Goal: Information Seeking & Learning: Compare options

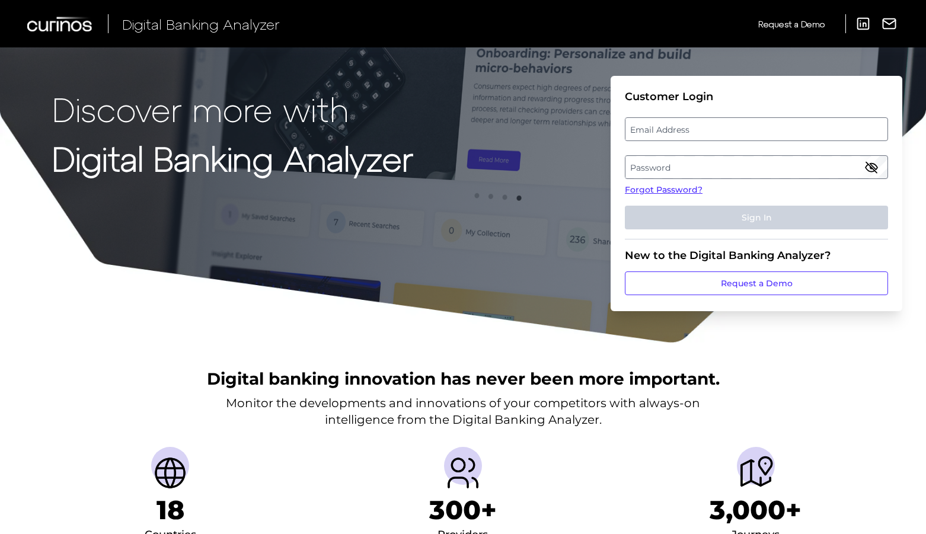
click at [700, 135] on label "Email Address" at bounding box center [755, 129] width 261 height 21
click at [700, 135] on input "email" at bounding box center [756, 129] width 263 height 24
type input "[EMAIL_ADDRESS][DOMAIN_NAME]"
click at [661, 159] on label "Password" at bounding box center [755, 166] width 261 height 21
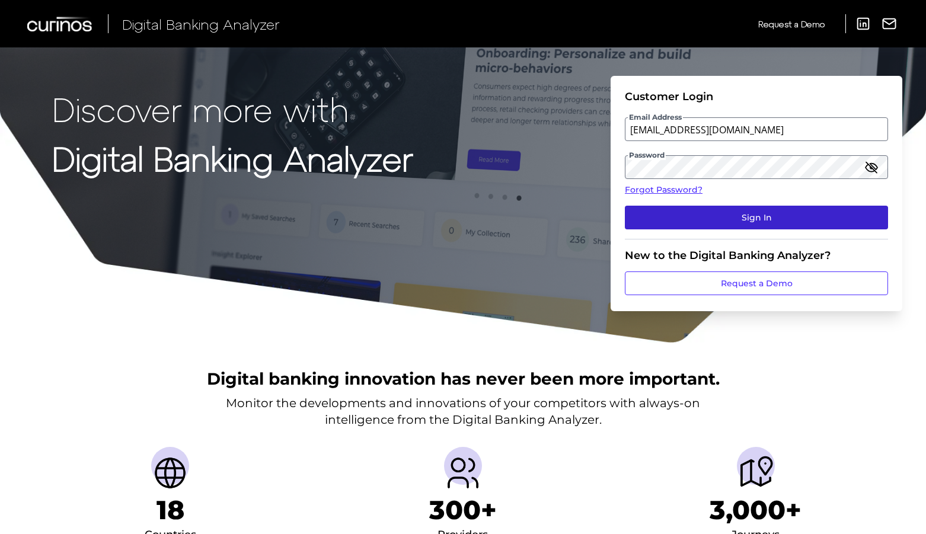
click at [709, 207] on button "Sign In" at bounding box center [756, 218] width 263 height 24
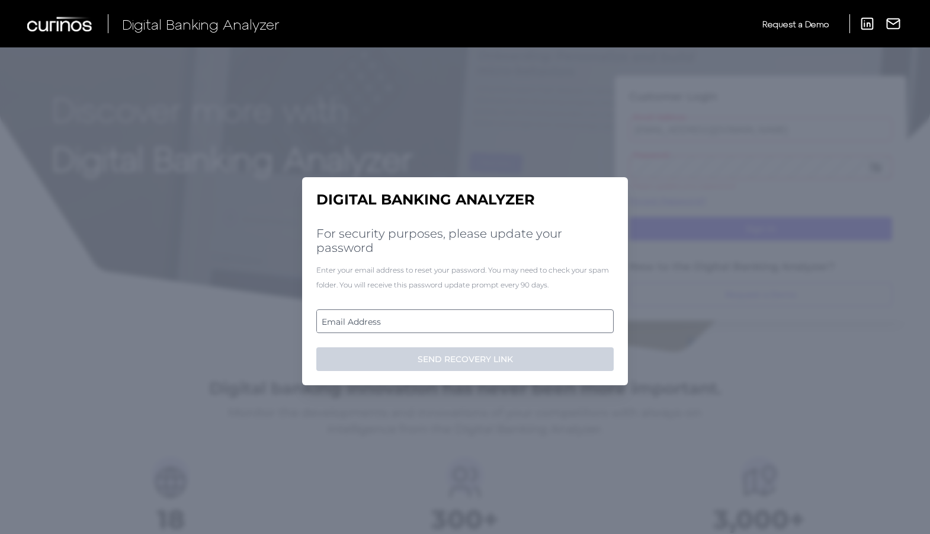
click at [387, 321] on label "Email Address" at bounding box center [465, 320] width 296 height 21
click at [387, 321] on input "email" at bounding box center [464, 321] width 297 height 24
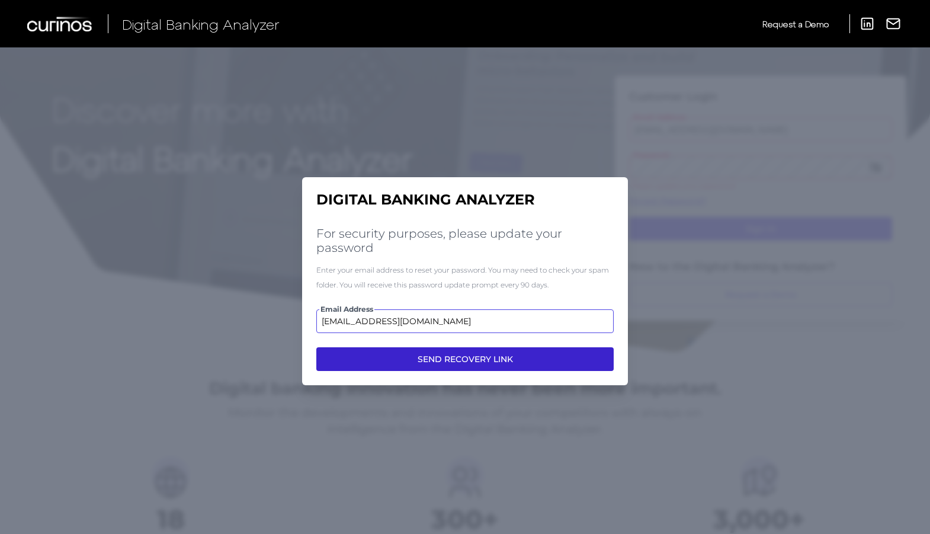
type input "[EMAIL_ADDRESS][DOMAIN_NAME]"
click at [424, 358] on button "SEND RECOVERY LINK" at bounding box center [464, 359] width 297 height 24
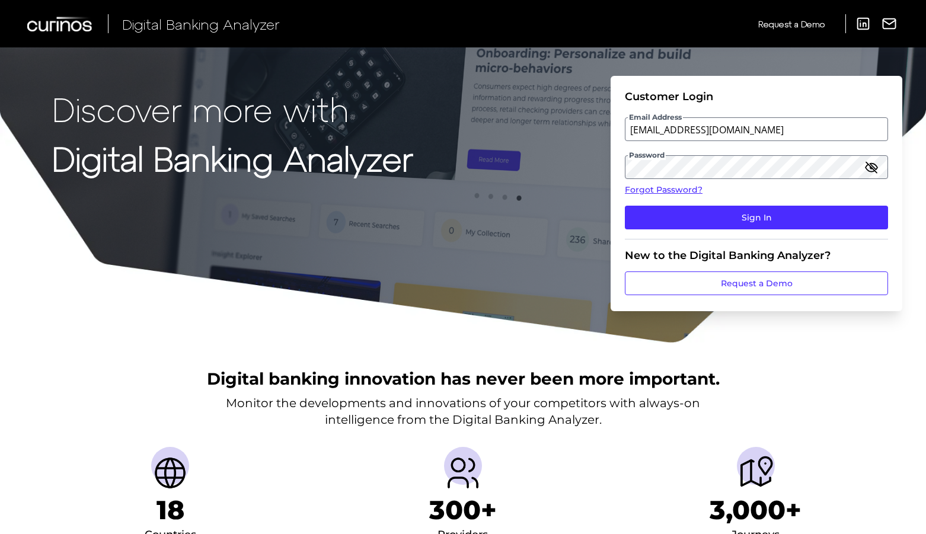
click at [25, 342] on div at bounding box center [463, 343] width 926 height 2
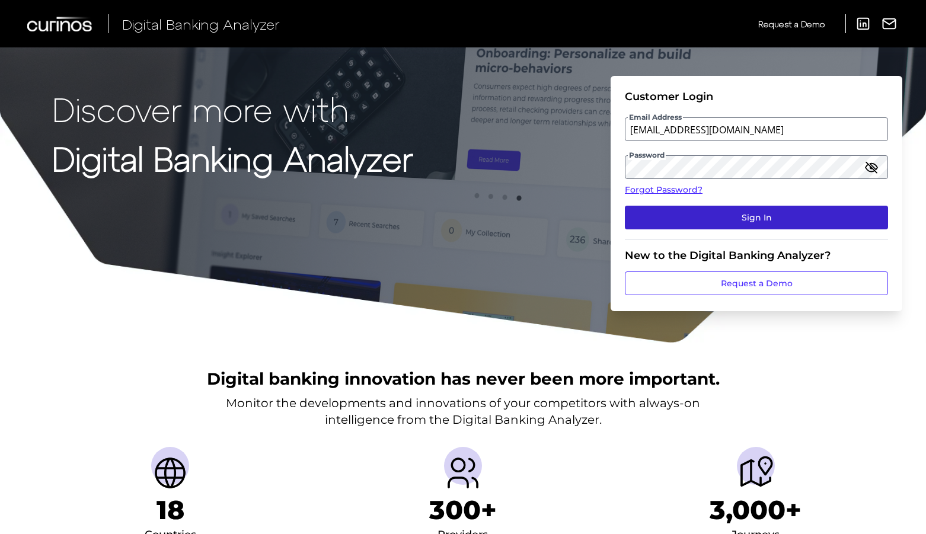
click at [805, 213] on button "Sign In" at bounding box center [756, 218] width 263 height 24
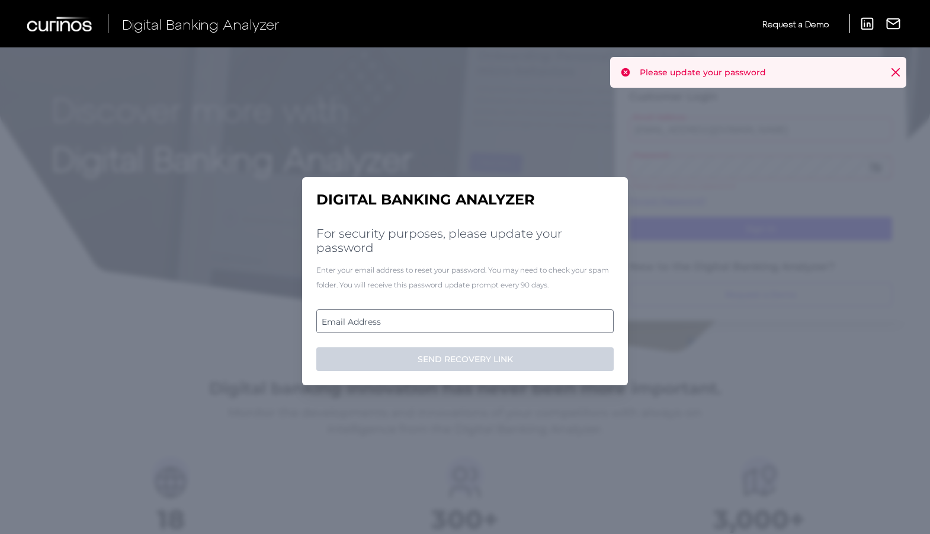
click at [892, 70] on icon at bounding box center [896, 72] width 12 height 12
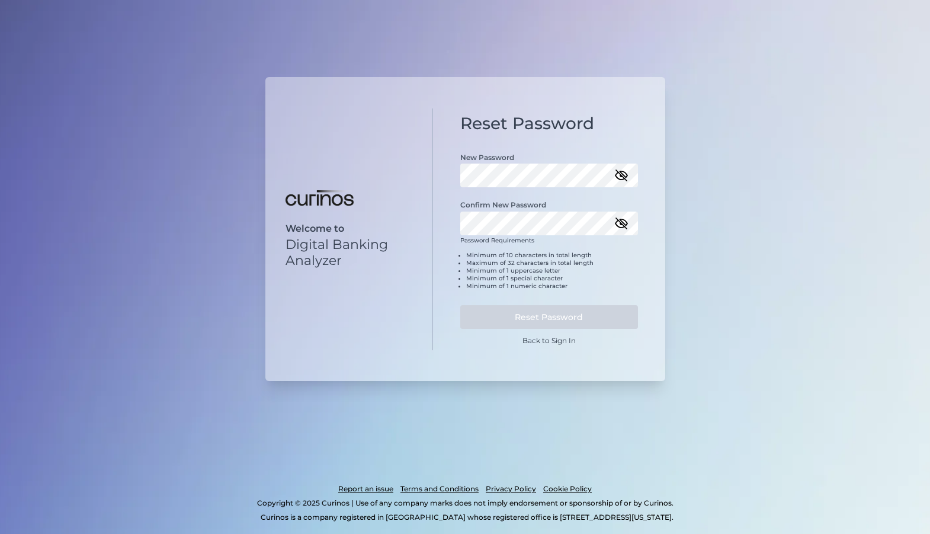
click at [622, 171] on icon "button" at bounding box center [622, 175] width 12 height 8
click at [578, 319] on button "Reset Password" at bounding box center [549, 317] width 178 height 24
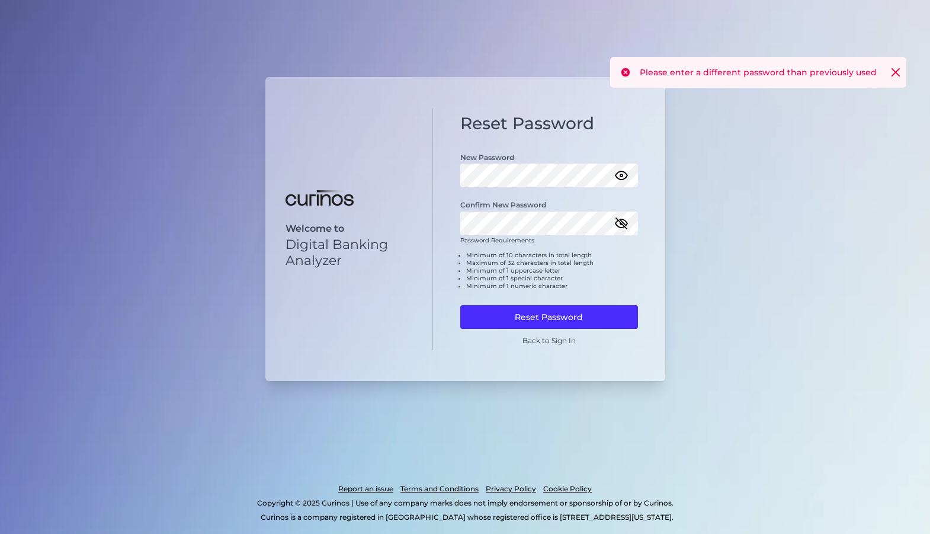
click at [896, 67] on icon at bounding box center [896, 72] width 12 height 12
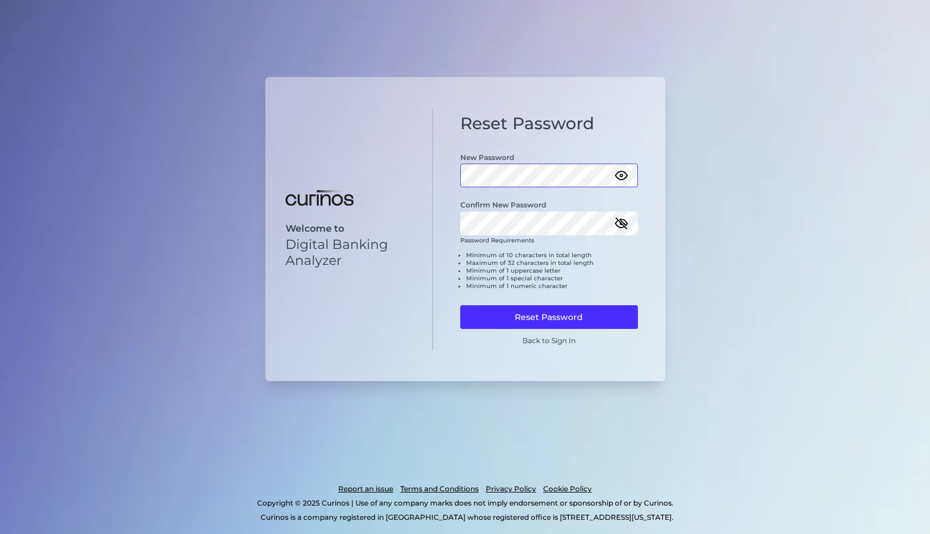
click at [438, 182] on div "Reset Password New Password Confirm New Password Password Requirements Minimum …" at bounding box center [549, 229] width 232 height 242
click at [529, 326] on button "Reset Password" at bounding box center [549, 317] width 178 height 24
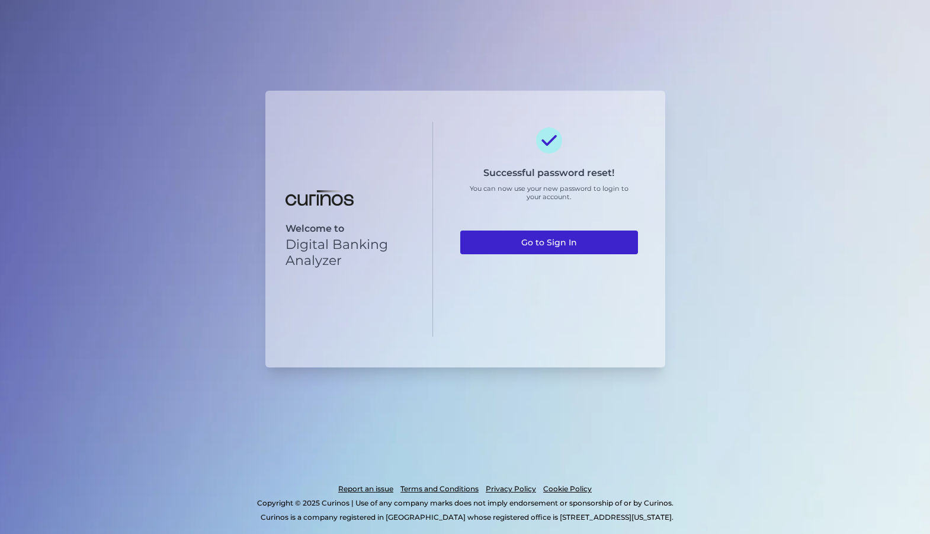
click at [552, 249] on link "Go to Sign In" at bounding box center [549, 242] width 178 height 24
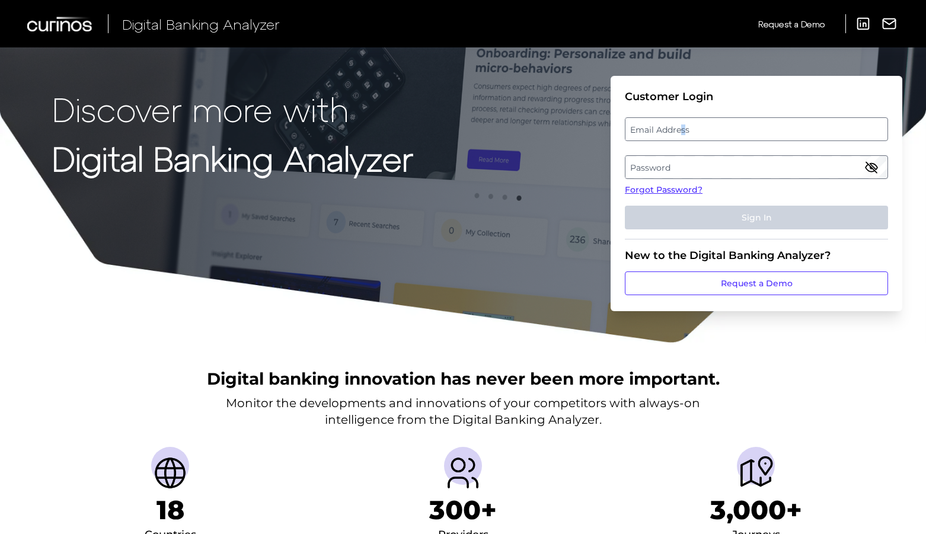
click at [685, 130] on label "Email Address" at bounding box center [755, 129] width 261 height 21
click at [685, 130] on input "email" at bounding box center [756, 129] width 263 height 24
type input "[EMAIL_ADDRESS][DOMAIN_NAME]"
click at [675, 161] on label "Password" at bounding box center [755, 166] width 261 height 21
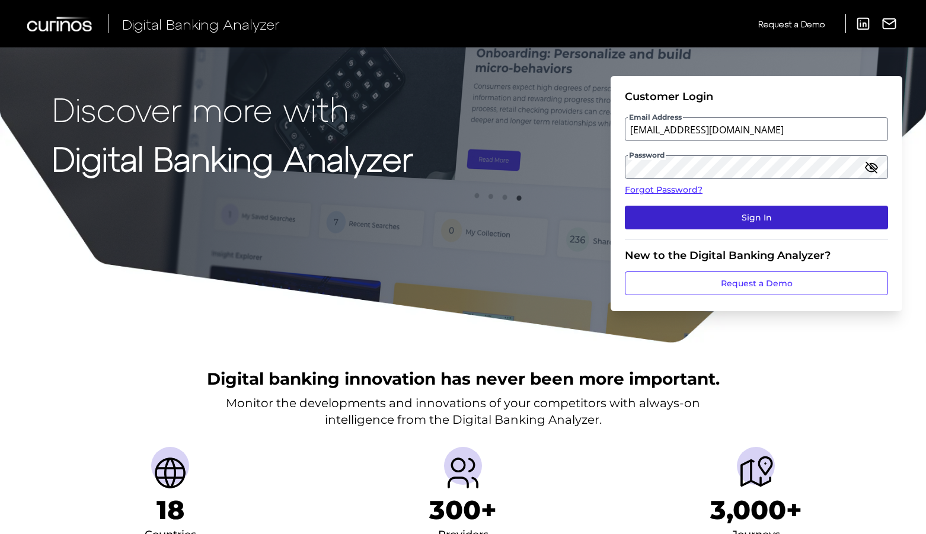
click at [737, 219] on button "Sign In" at bounding box center [756, 218] width 263 height 24
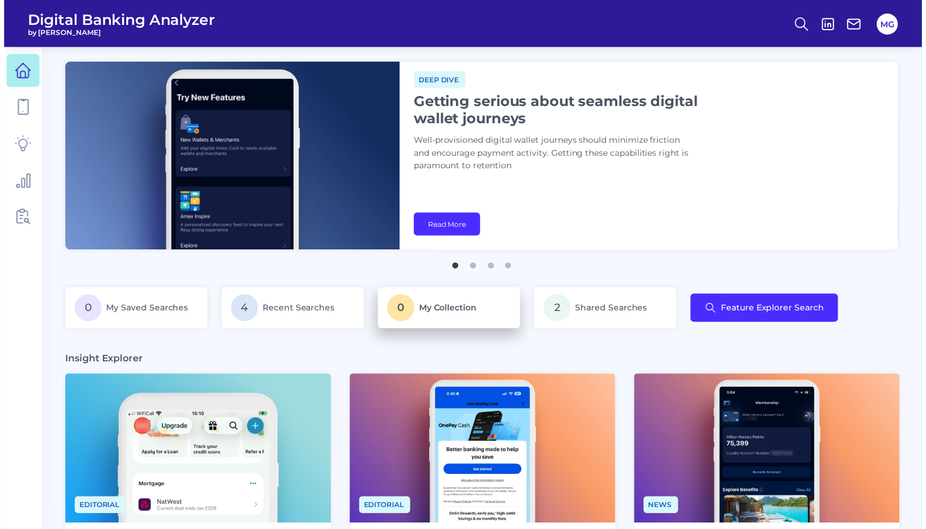
scroll to position [0, 136]
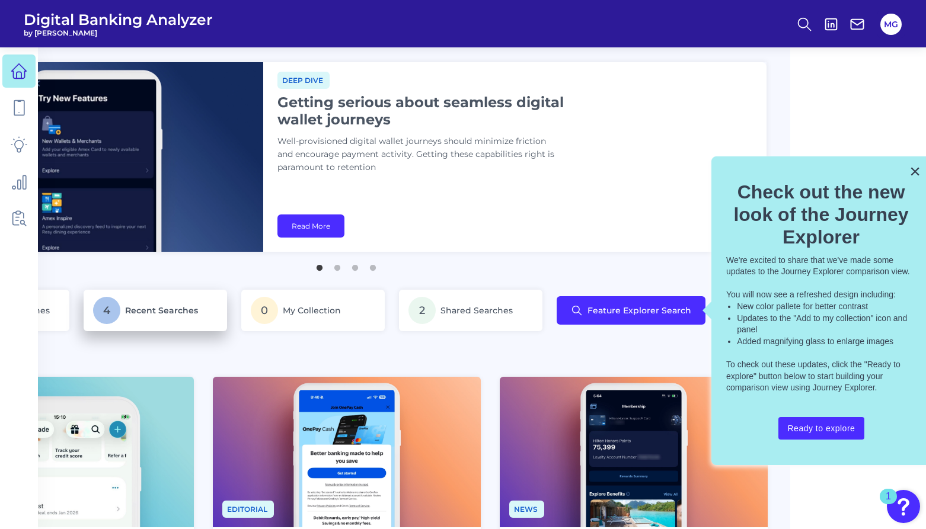
click at [178, 308] on span "Recent Searches" at bounding box center [161, 310] width 73 height 11
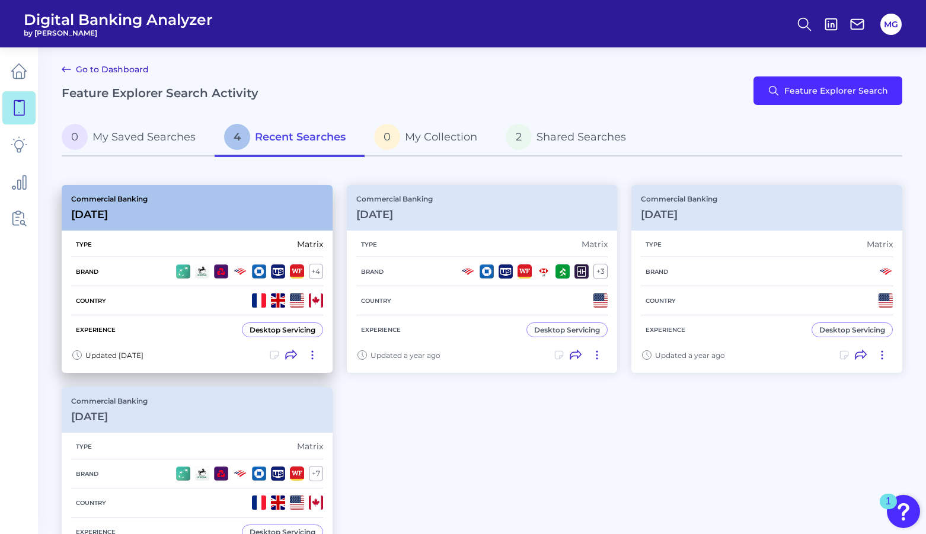
click at [294, 327] on div "Desktop Servicing" at bounding box center [282, 329] width 66 height 9
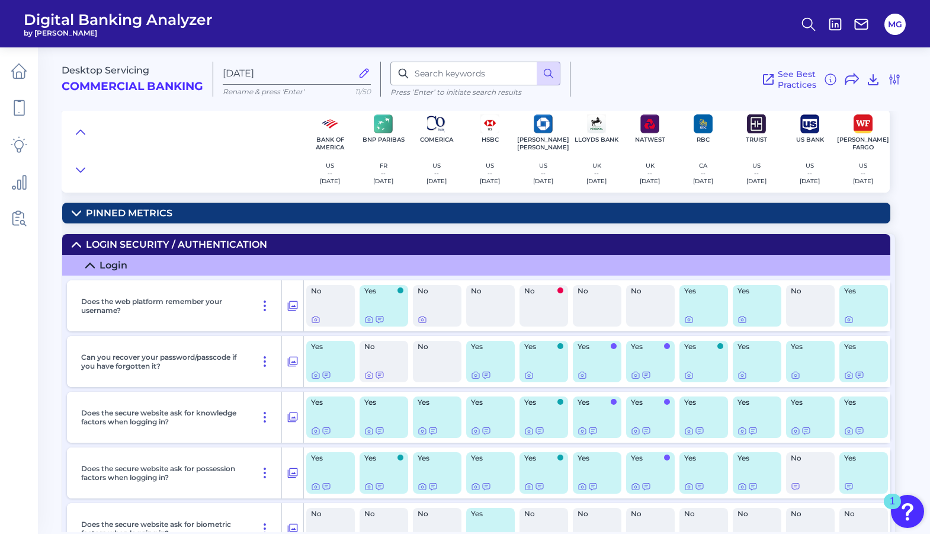
click at [76, 239] on summary "Login Security / Authentication" at bounding box center [476, 244] width 828 height 21
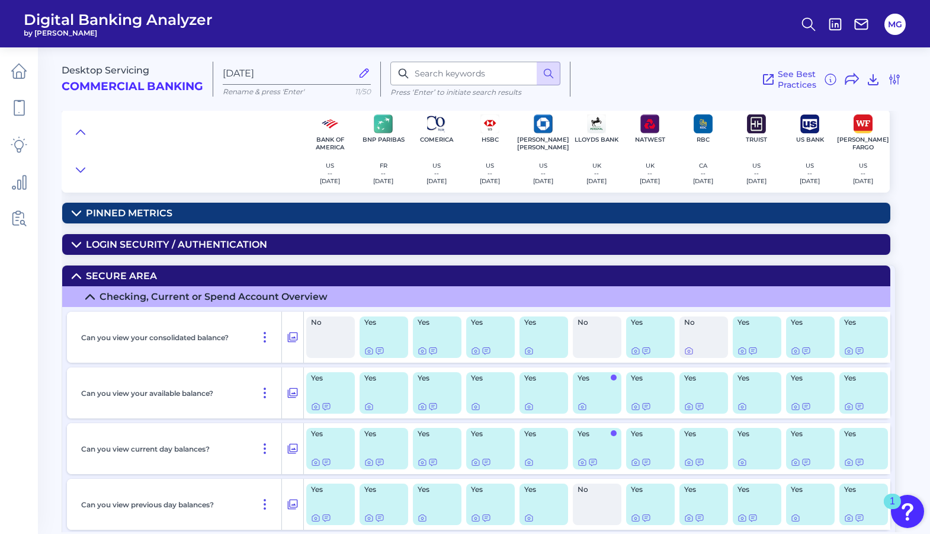
click at [76, 239] on summary "Login Security / Authentication" at bounding box center [476, 244] width 828 height 21
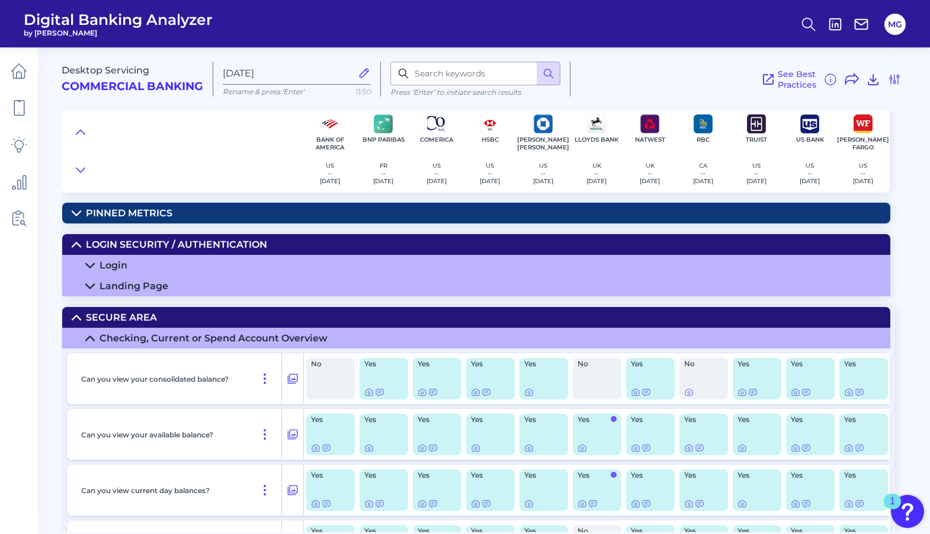
click at [76, 239] on summary "Login Security / Authentication" at bounding box center [476, 244] width 828 height 21
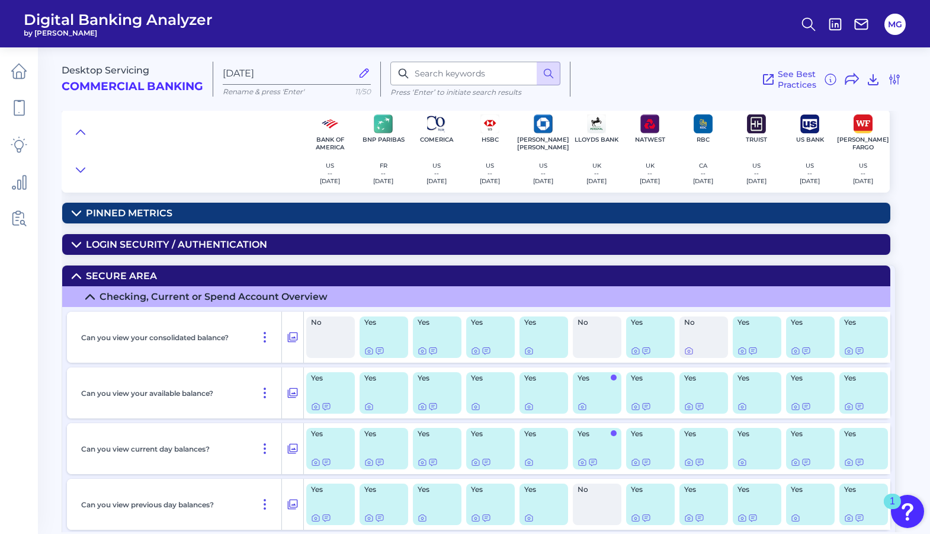
click at [78, 274] on icon at bounding box center [76, 276] width 8 height 4
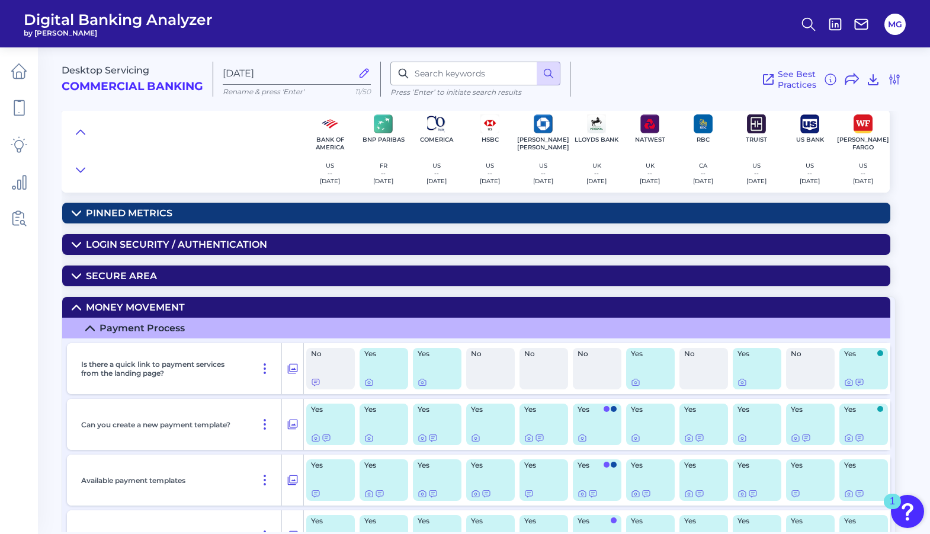
click at [78, 274] on icon at bounding box center [76, 275] width 9 height 9
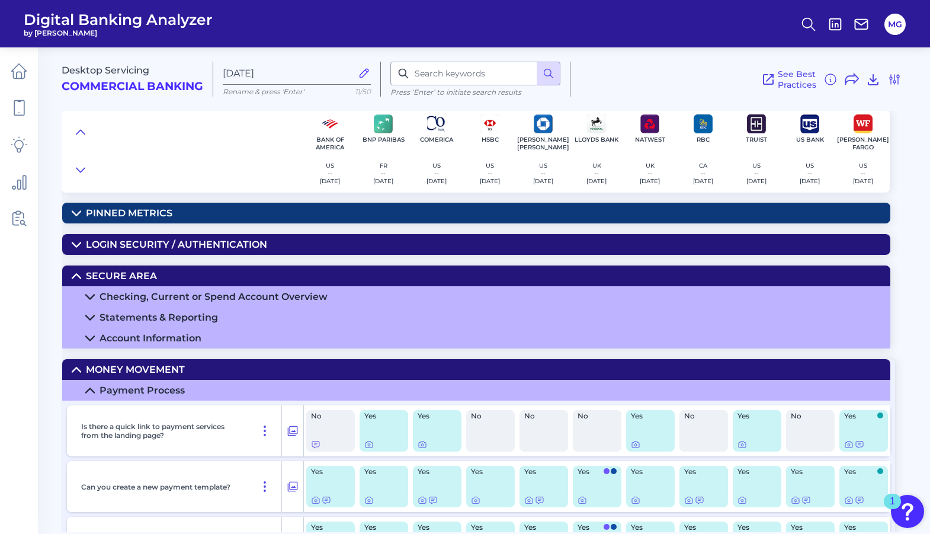
click at [78, 274] on icon at bounding box center [76, 275] width 9 height 9
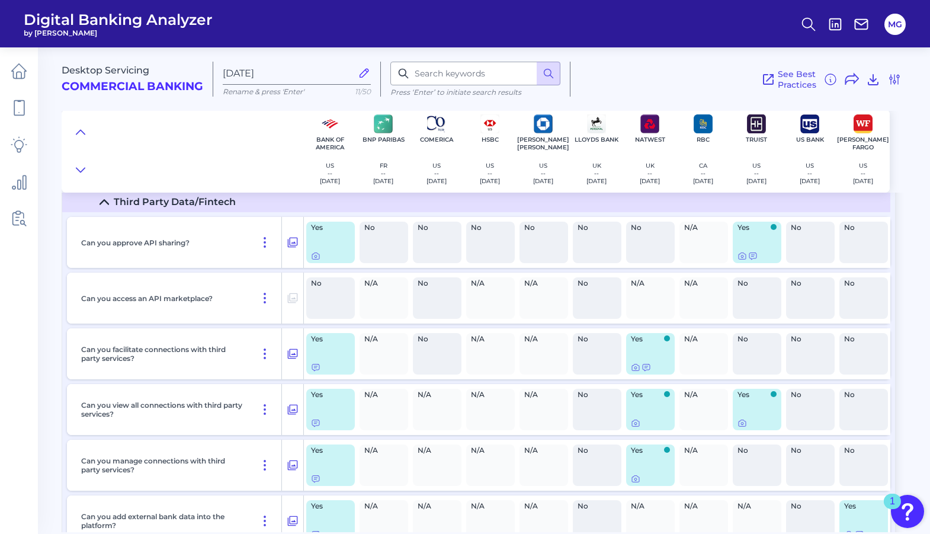
scroll to position [7029, 0]
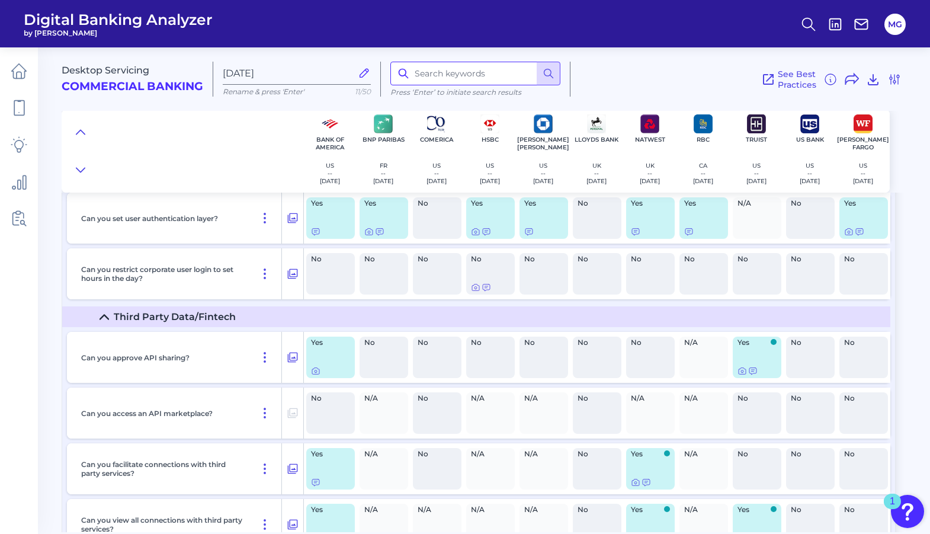
click at [479, 69] on input at bounding box center [475, 74] width 170 height 24
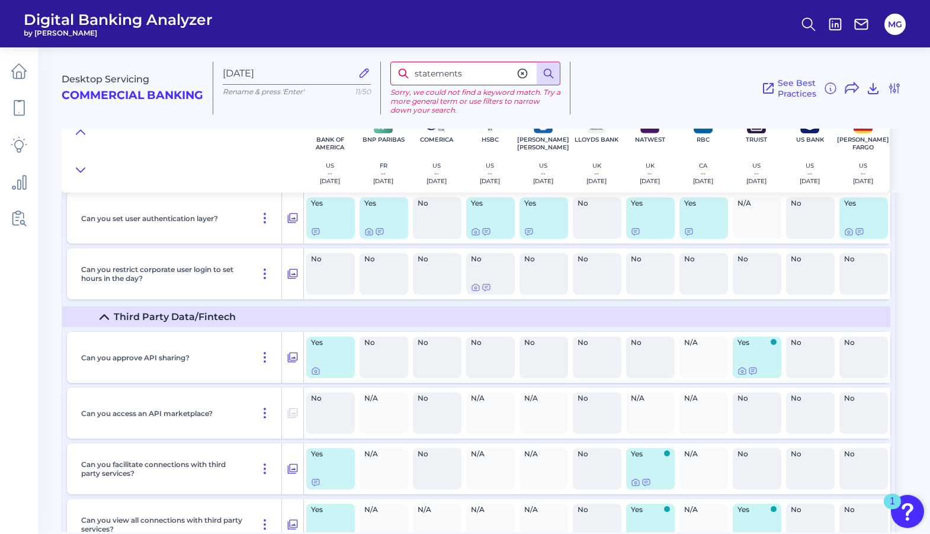
type input "statements"
click at [547, 68] on icon at bounding box center [549, 74] width 12 height 12
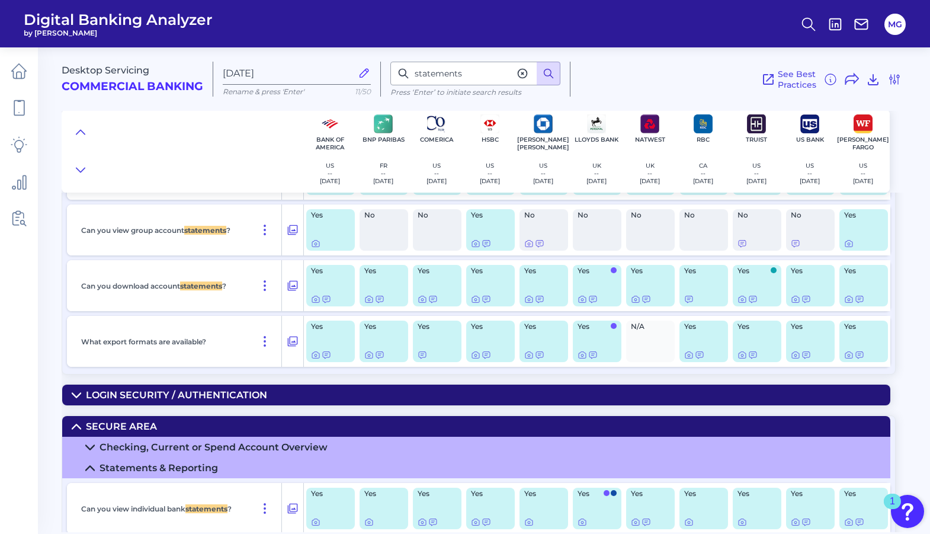
scroll to position [0, 0]
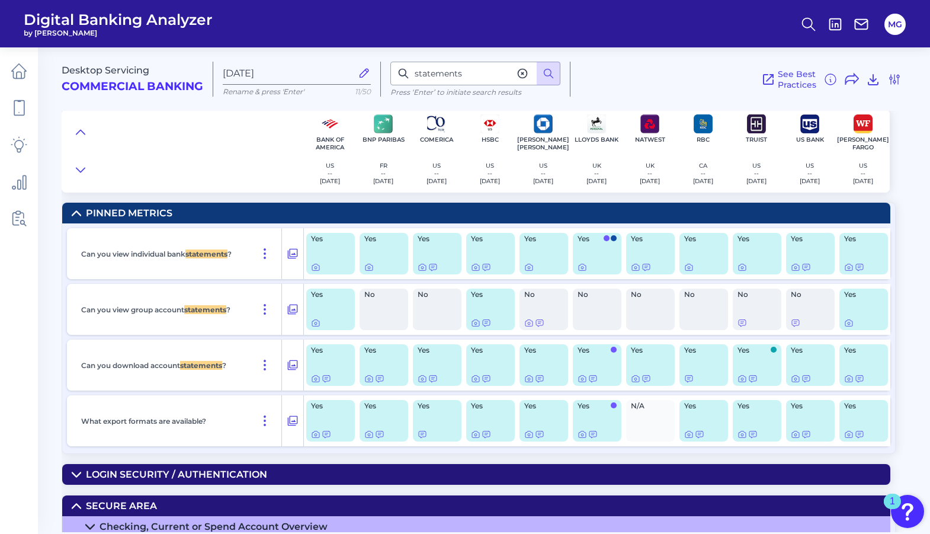
click at [342, 253] on div "Yes" at bounding box center [330, 253] width 49 height 41
click at [294, 252] on icon at bounding box center [293, 253] width 12 height 14
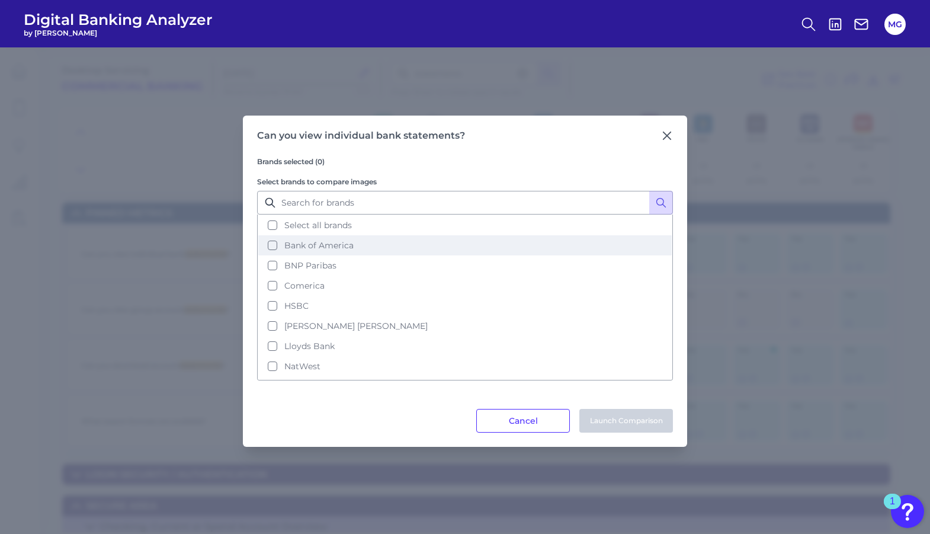
click at [278, 245] on button "Bank of America" at bounding box center [465, 245] width 414 height 20
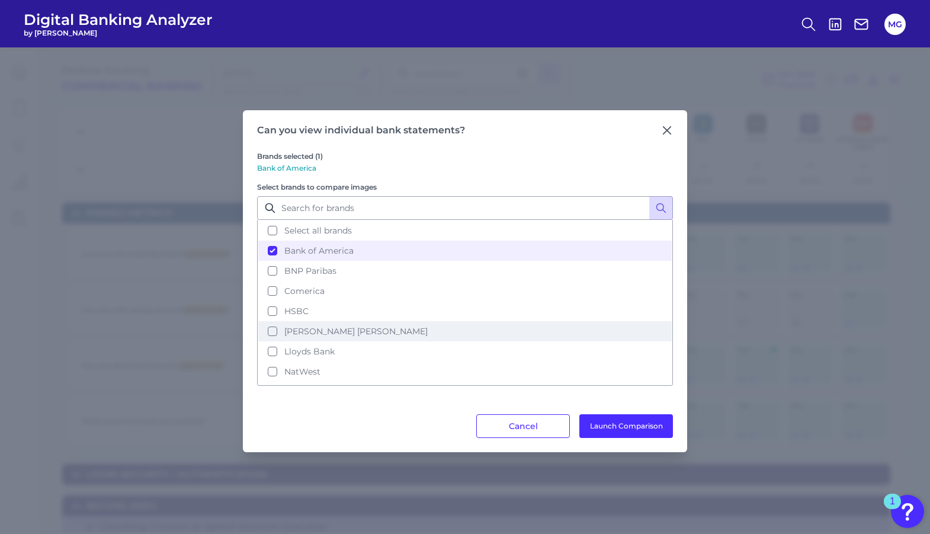
click at [270, 335] on button "[PERSON_NAME] [PERSON_NAME]" at bounding box center [465, 331] width 414 height 20
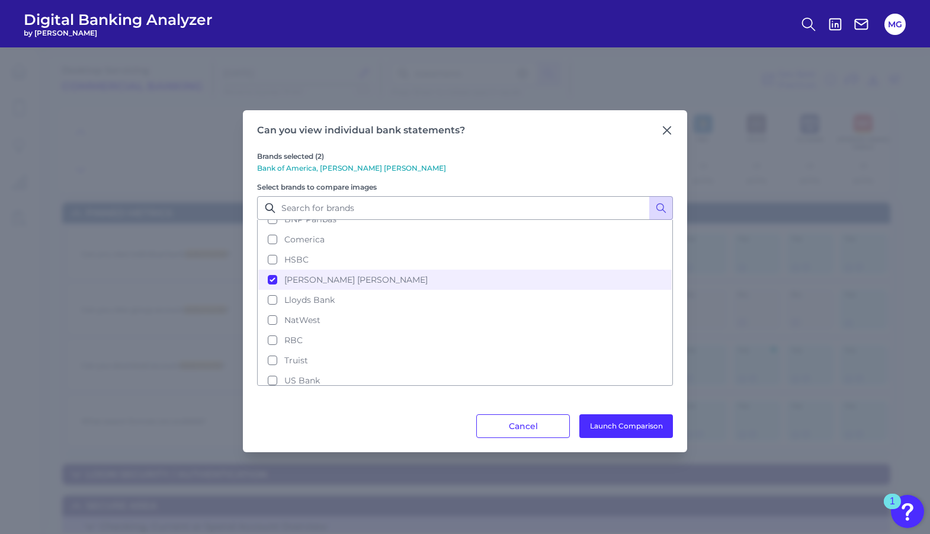
scroll to position [78, 0]
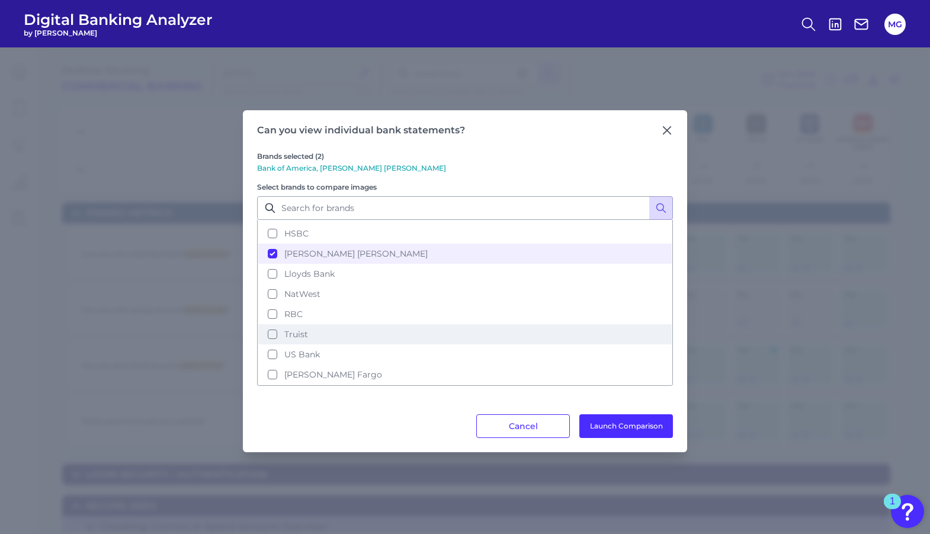
click at [273, 333] on button "Truist" at bounding box center [465, 334] width 414 height 20
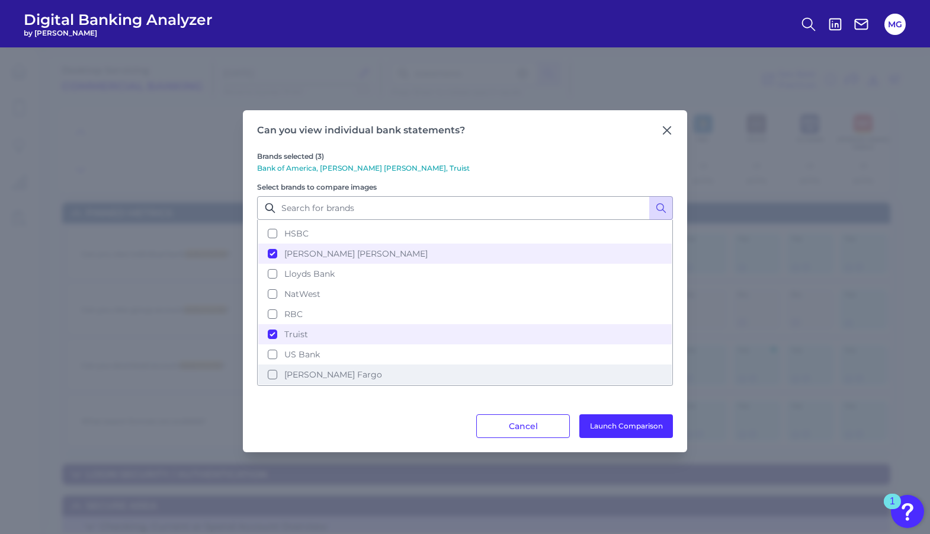
click at [274, 372] on button "[PERSON_NAME] Fargo" at bounding box center [465, 374] width 414 height 20
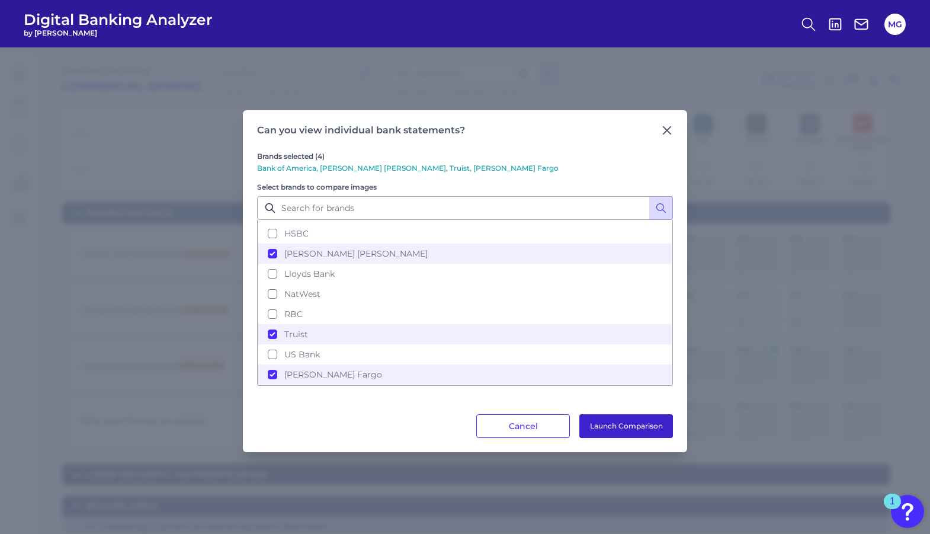
click at [644, 424] on button "Launch Comparison" at bounding box center [626, 426] width 94 height 24
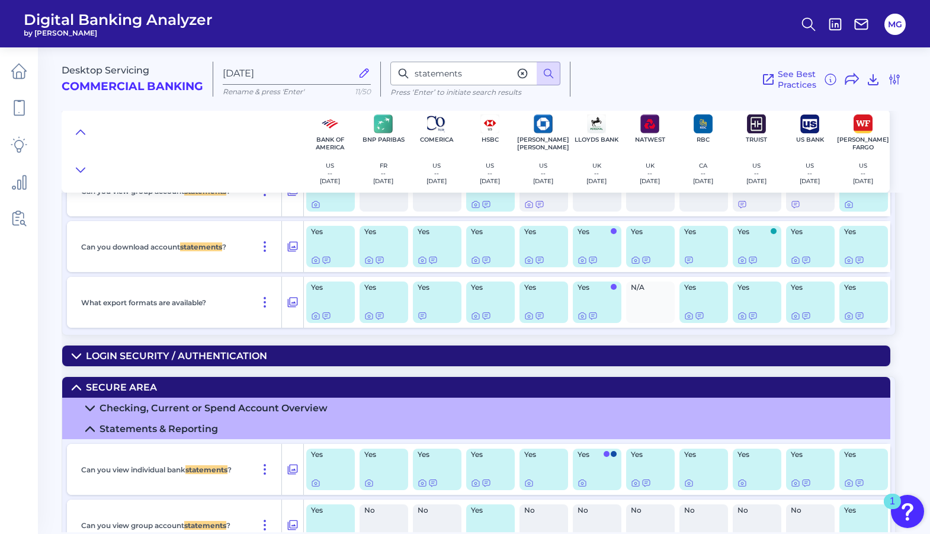
scroll to position [178, 0]
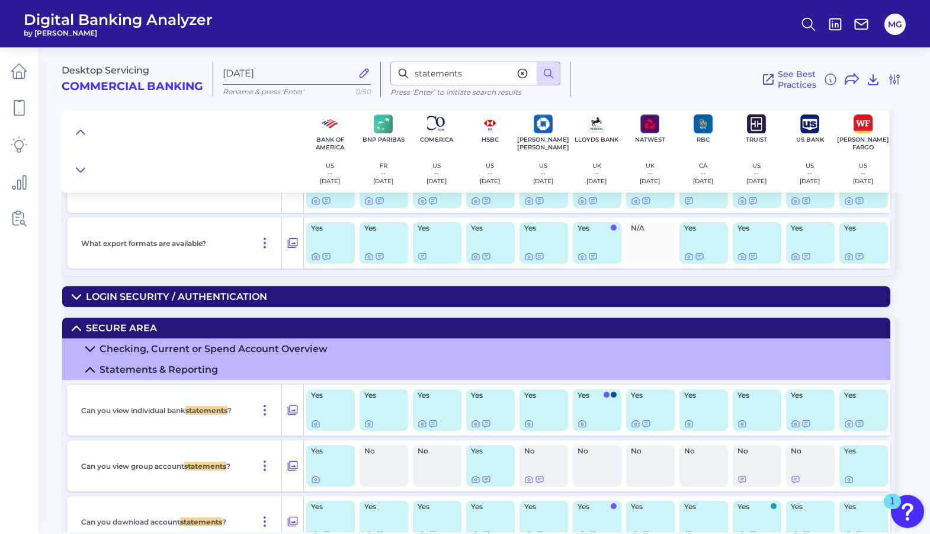
click at [146, 366] on div "Statements & Reporting" at bounding box center [159, 369] width 119 height 11
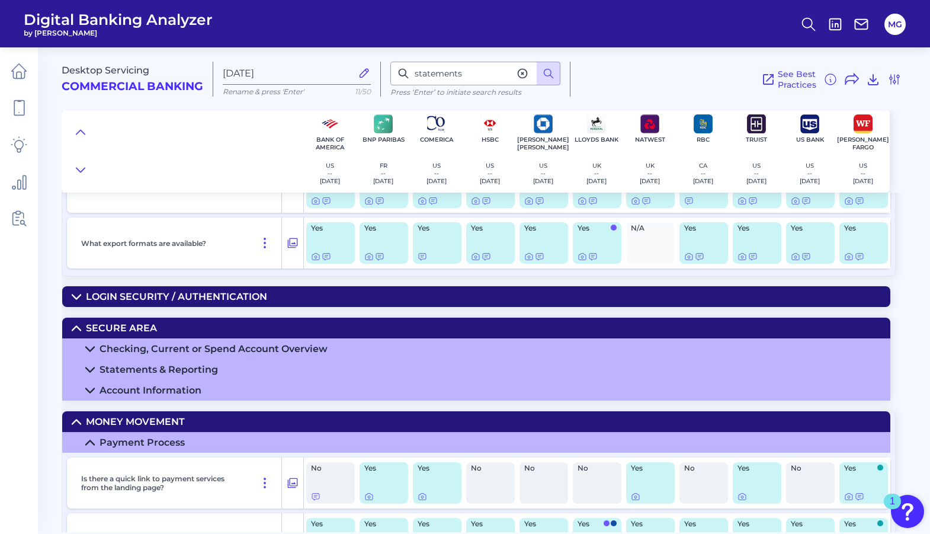
click at [187, 368] on div "Statements & Reporting" at bounding box center [159, 369] width 119 height 11
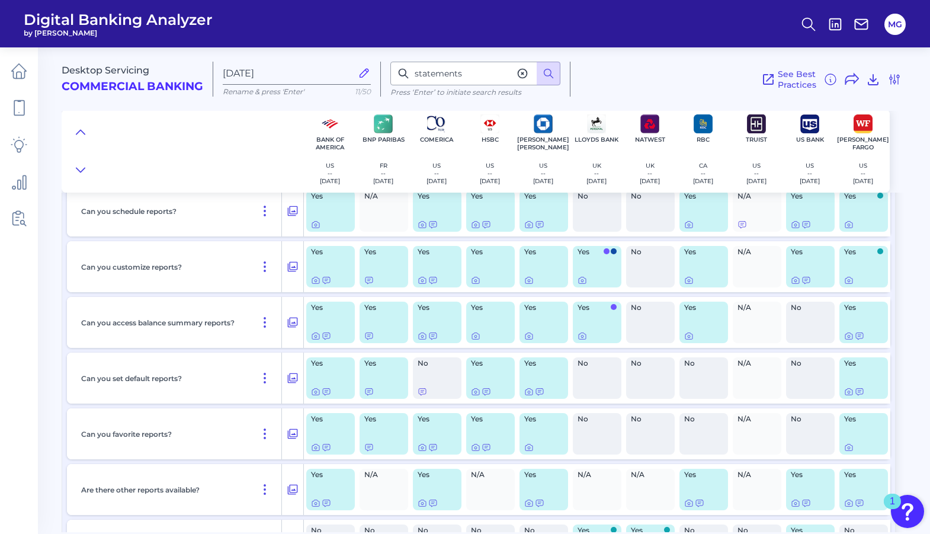
scroll to position [770, 0]
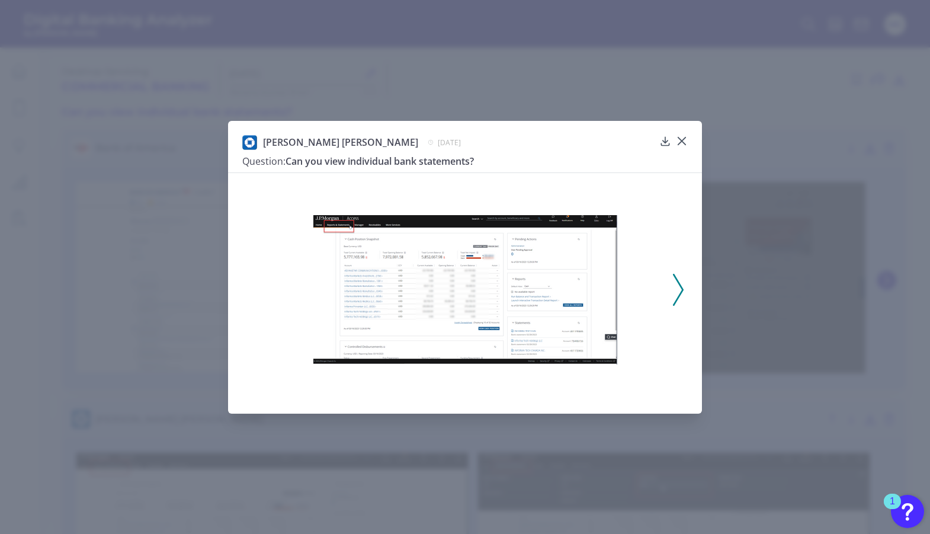
click at [678, 290] on icon at bounding box center [678, 290] width 11 height 32
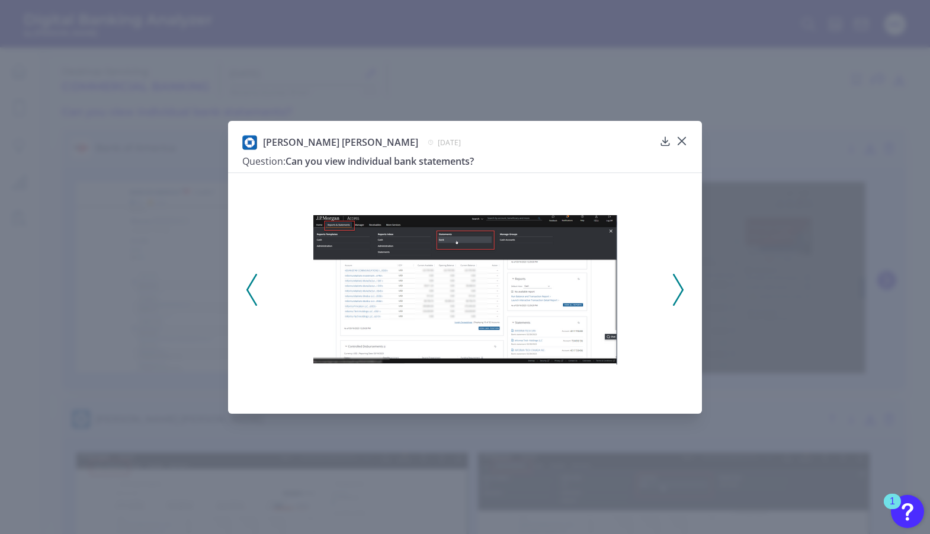
click at [677, 290] on icon at bounding box center [678, 290] width 11 height 32
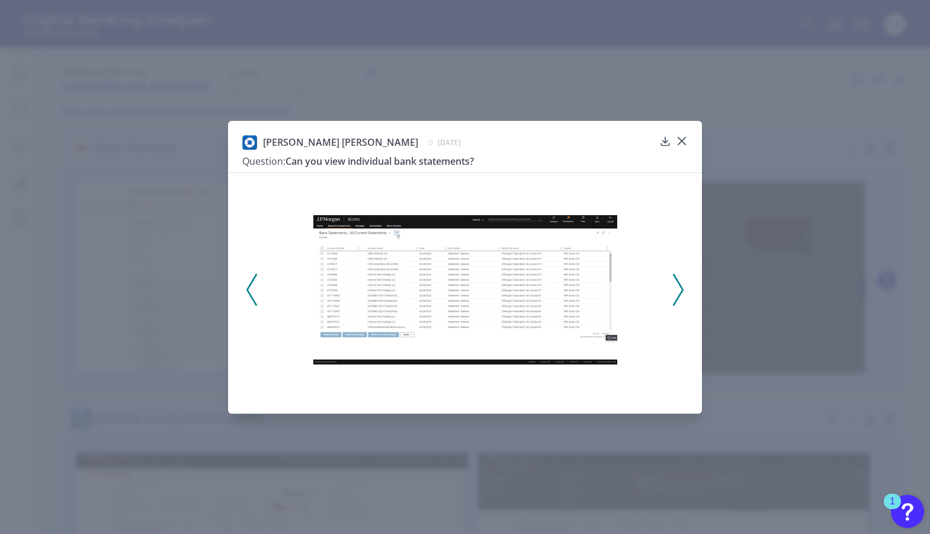
click at [564, 212] on div at bounding box center [465, 289] width 410 height 219
click at [619, 201] on div at bounding box center [465, 289] width 410 height 219
click at [632, 187] on div at bounding box center [465, 289] width 410 height 219
click at [635, 168] on div "JP Morgan Chase September 4, 2025 Question: Can you view individual bank statem…" at bounding box center [448, 153] width 412 height 37
click at [612, 135] on div "JP Morgan Chase September 4, 2025" at bounding box center [448, 142] width 412 height 15
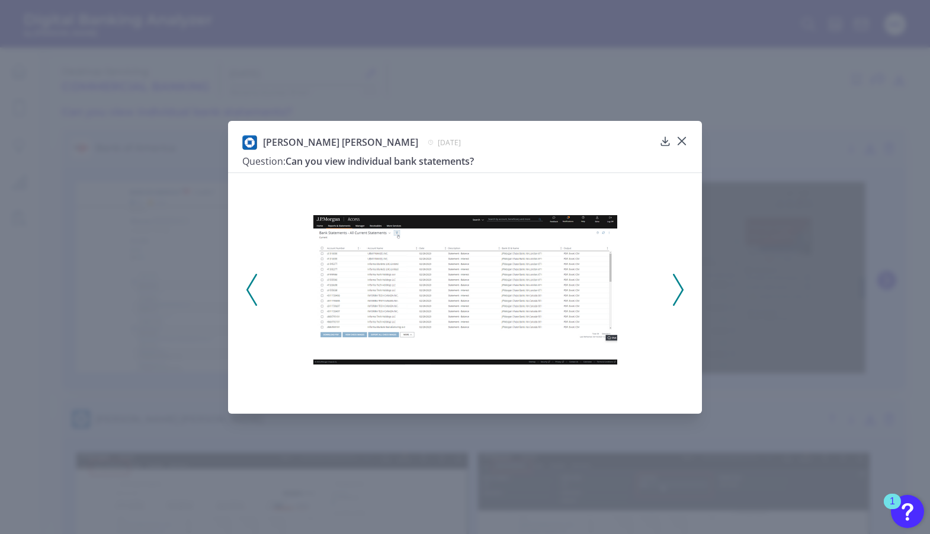
click at [606, 406] on div "JP Morgan Chase September 4, 2025 Question: Can you view individual bank statem…" at bounding box center [465, 267] width 474 height 293
click at [677, 295] on icon at bounding box center [678, 290] width 11 height 32
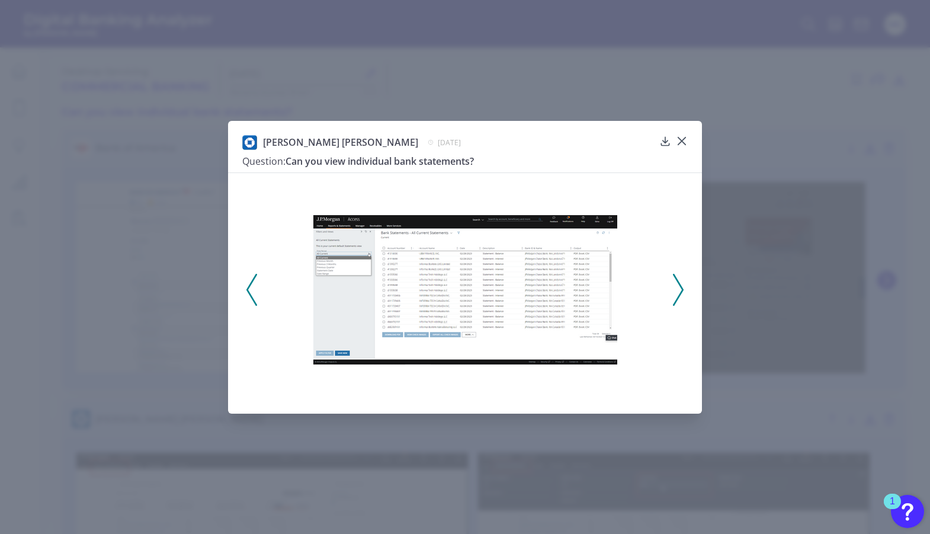
click at [677, 294] on icon at bounding box center [678, 290] width 11 height 32
click at [675, 296] on icon at bounding box center [678, 290] width 11 height 32
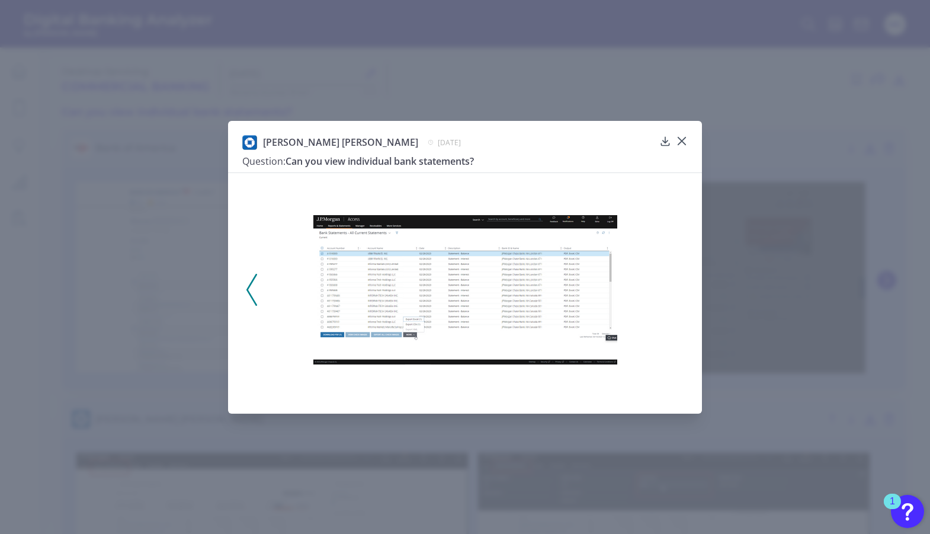
click at [675, 296] on div at bounding box center [465, 285] width 474 height 227
click at [271, 290] on div at bounding box center [465, 289] width 410 height 219
click at [260, 287] on div at bounding box center [465, 289] width 410 height 219
click at [251, 287] on icon at bounding box center [251, 290] width 11 height 32
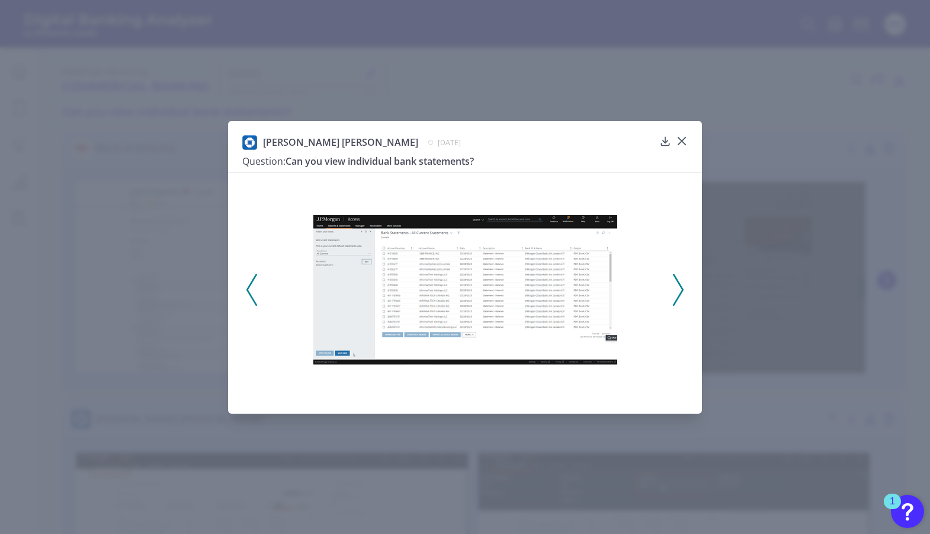
click at [251, 287] on icon at bounding box center [251, 290] width 11 height 32
click at [251, 288] on icon at bounding box center [251, 290] width 11 height 32
click at [252, 289] on icon at bounding box center [251, 290] width 11 height 32
click at [252, 290] on icon at bounding box center [251, 290] width 11 height 32
drag, startPoint x: 407, startPoint y: 281, endPoint x: 488, endPoint y: 322, distance: 90.9
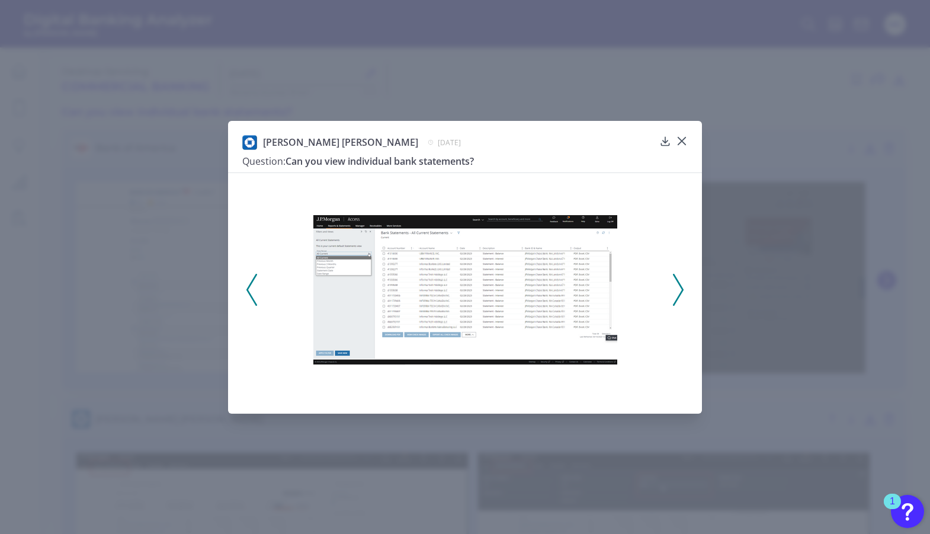
click at [462, 318] on div at bounding box center [465, 289] width 410 height 219
click at [248, 284] on icon at bounding box center [251, 290] width 11 height 32
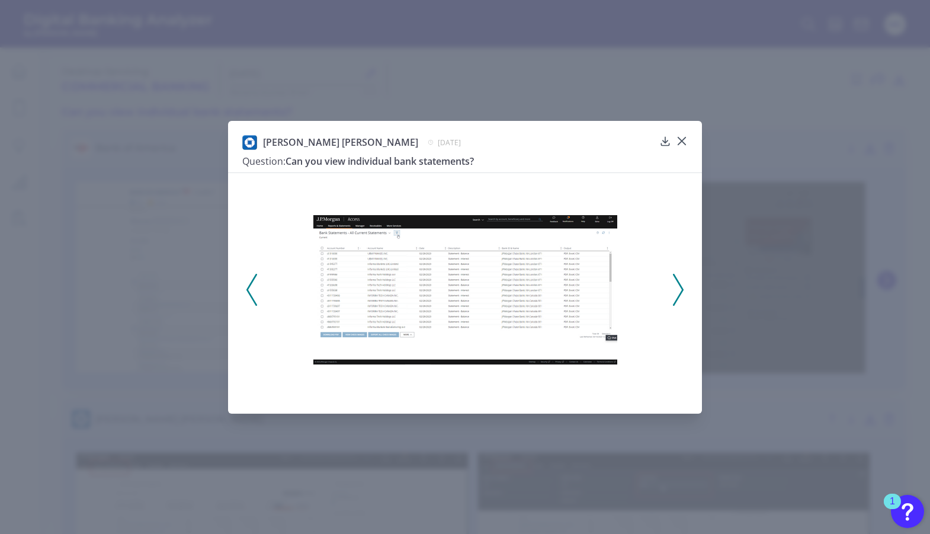
click at [172, 252] on div "JP Morgan Chase September 4, 2025 Question: Can you view individual bank statem…" at bounding box center [465, 267] width 930 height 534
click at [683, 140] on icon at bounding box center [682, 141] width 12 height 12
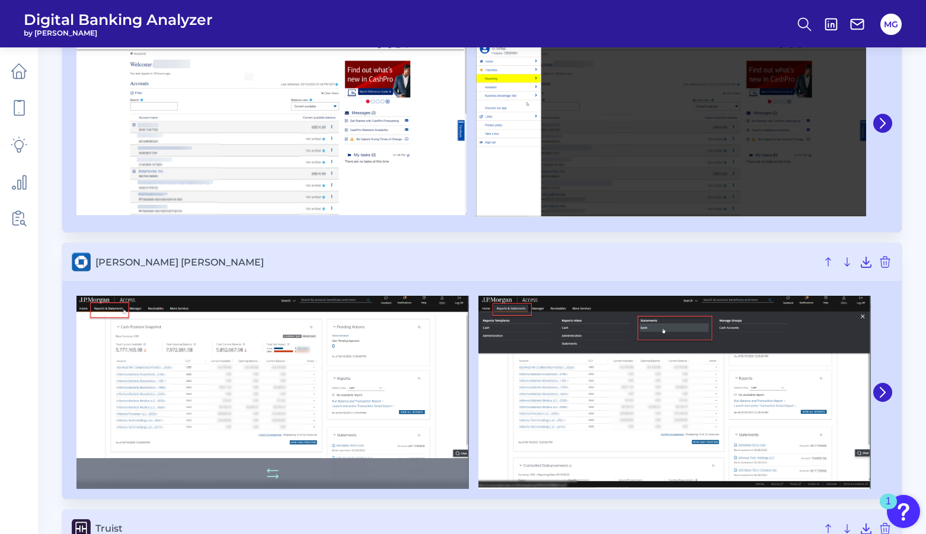
scroll to position [178, 0]
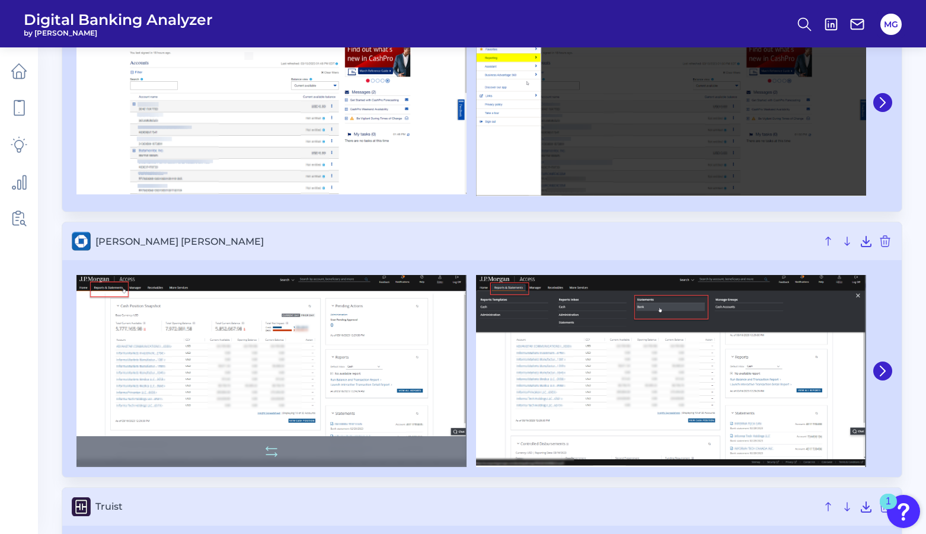
click at [324, 395] on img at bounding box center [271, 370] width 390 height 191
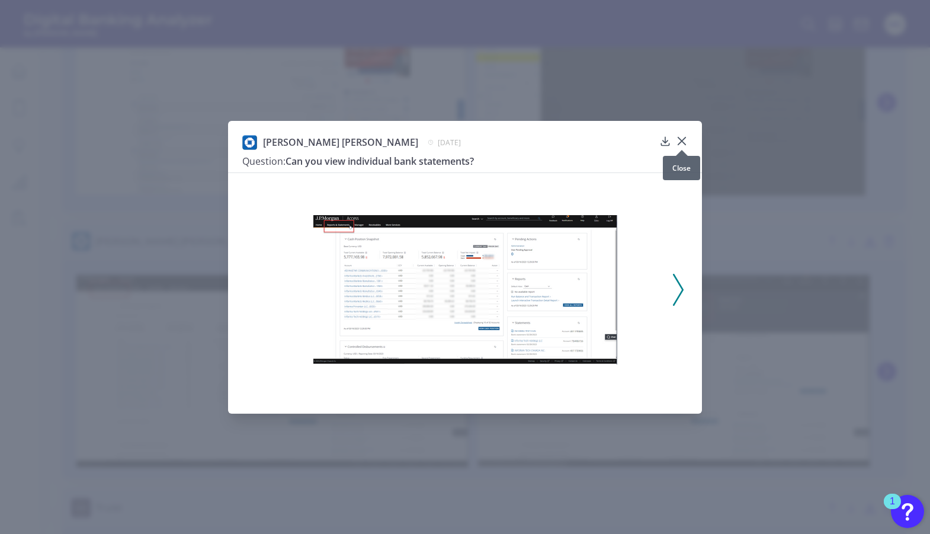
click at [684, 142] on icon at bounding box center [682, 141] width 12 height 12
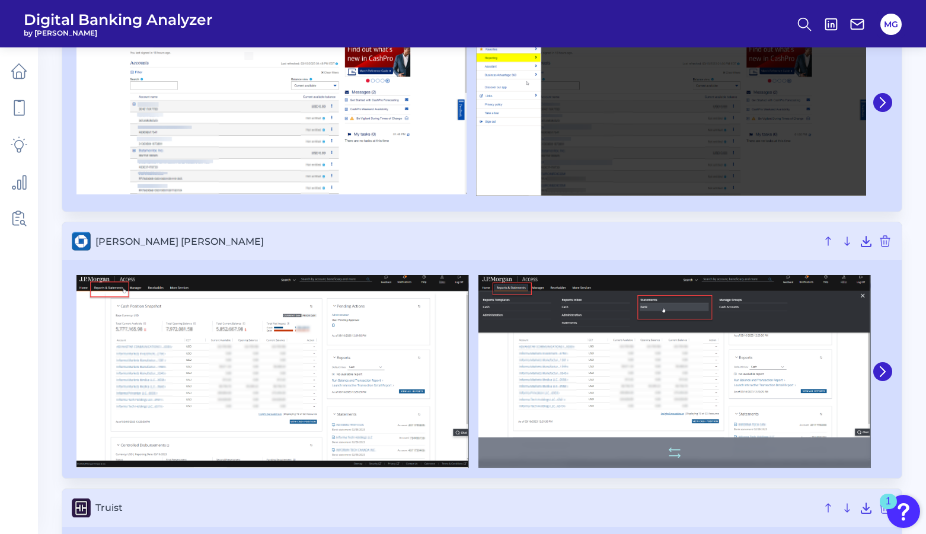
click at [641, 339] on img at bounding box center [674, 371] width 392 height 193
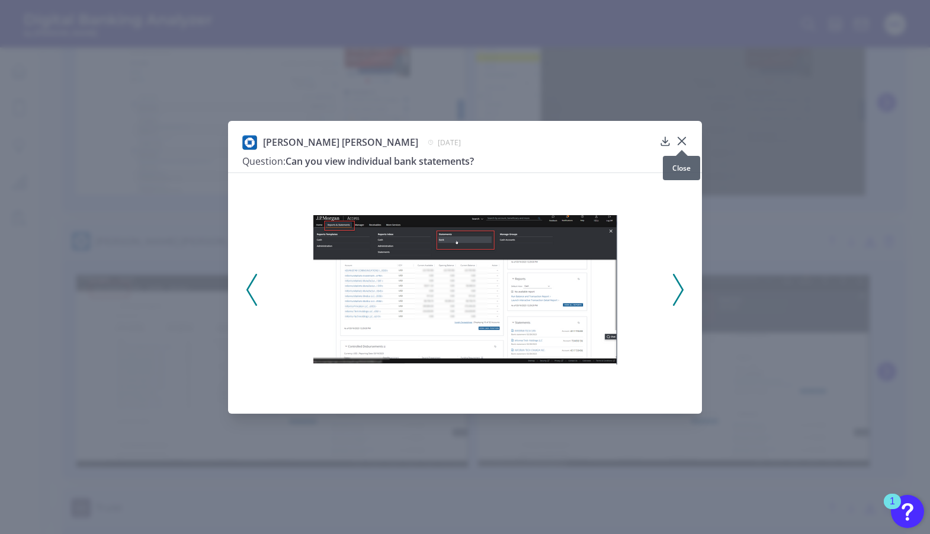
click at [677, 140] on icon at bounding box center [682, 141] width 12 height 12
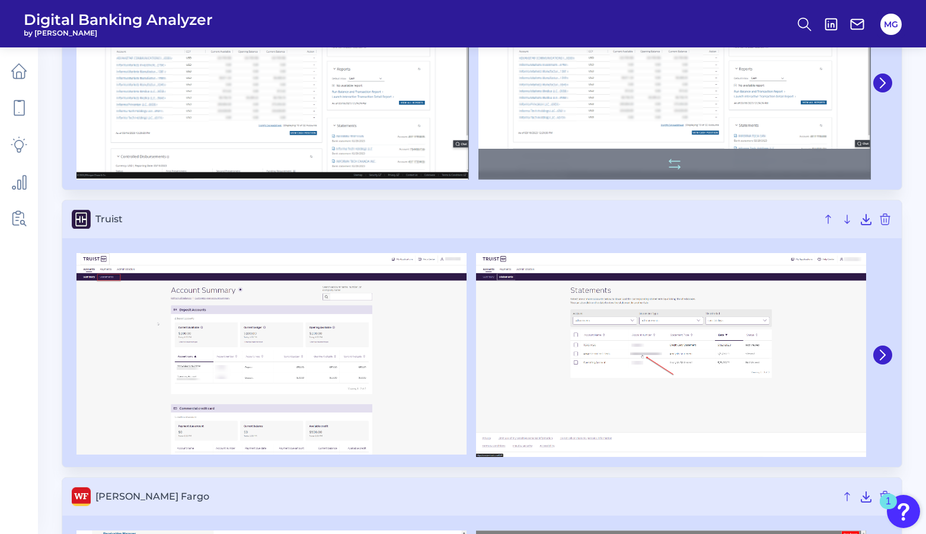
scroll to position [474, 0]
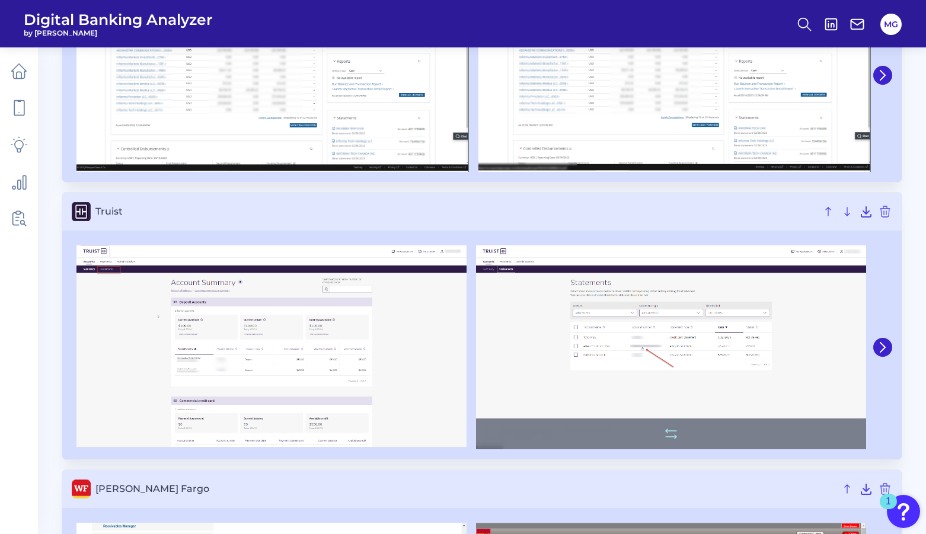
click at [702, 359] on img at bounding box center [671, 347] width 390 height 204
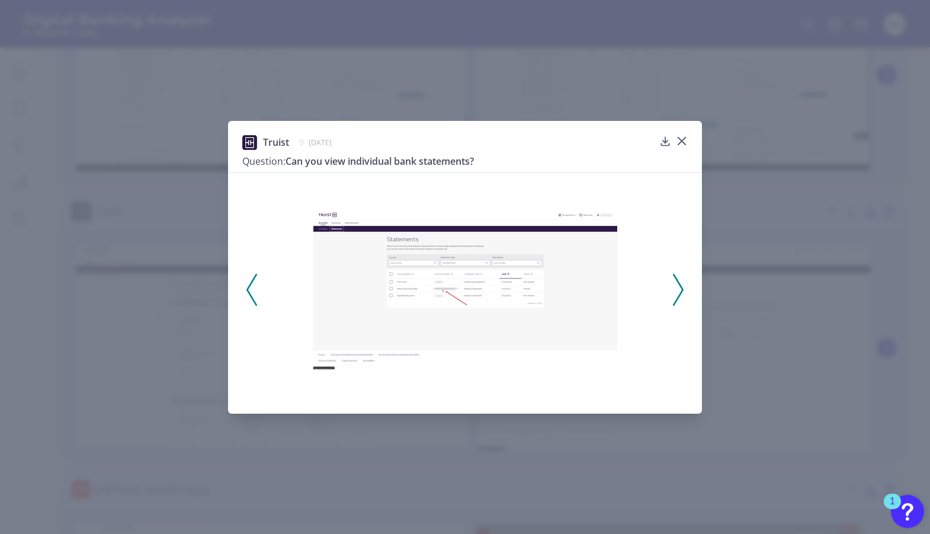
click at [677, 281] on icon at bounding box center [678, 290] width 11 height 32
click at [666, 283] on div at bounding box center [465, 289] width 410 height 219
click at [677, 285] on icon at bounding box center [678, 290] width 11 height 32
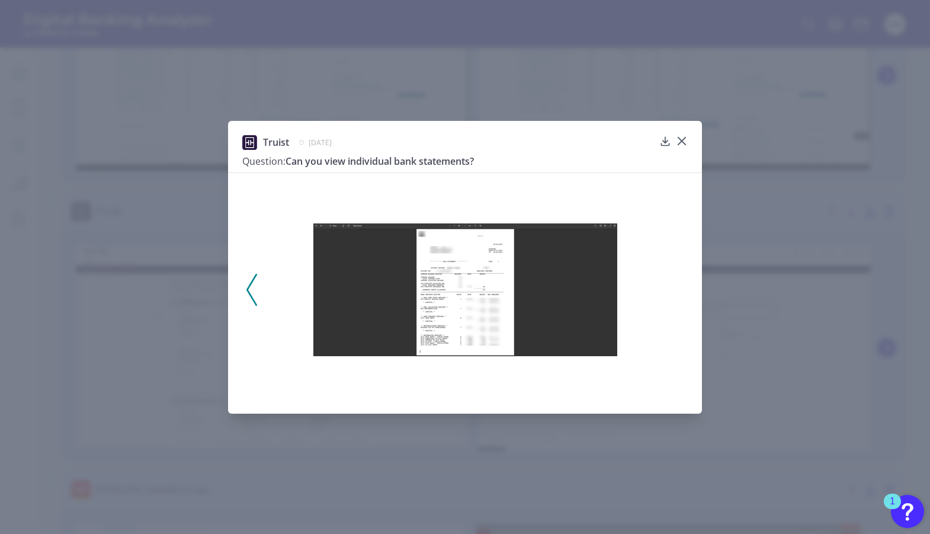
click at [514, 431] on div "Truist September 26, 2025 Question: Can you view individual bank statements?" at bounding box center [465, 267] width 930 height 534
drag, startPoint x: 357, startPoint y: 163, endPoint x: 633, endPoint y: 171, distance: 276.2
click at [360, 163] on h3 "Question: Can you view individual bank statements?" at bounding box center [448, 161] width 412 height 13
click at [654, 292] on div at bounding box center [465, 289] width 410 height 219
click at [682, 290] on div at bounding box center [465, 285] width 474 height 227
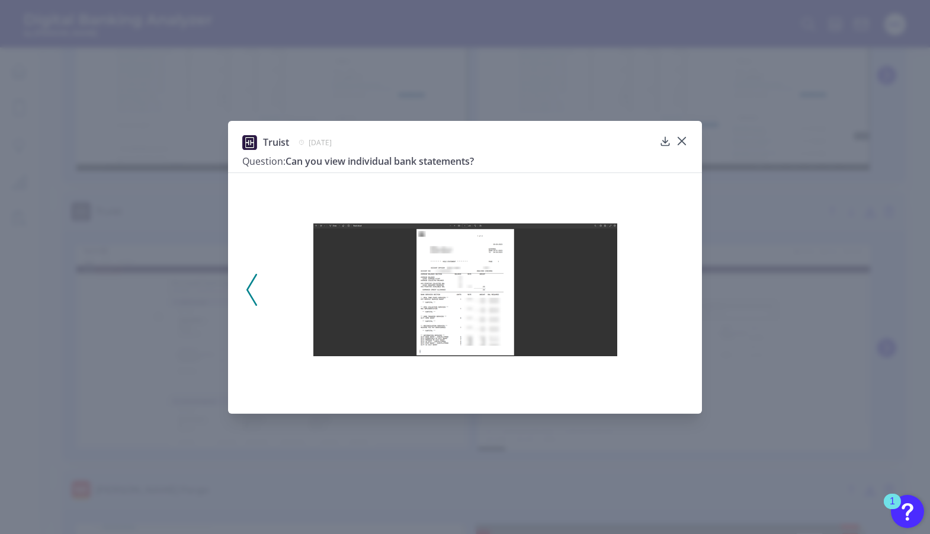
click at [255, 280] on icon at bounding box center [251, 290] width 11 height 32
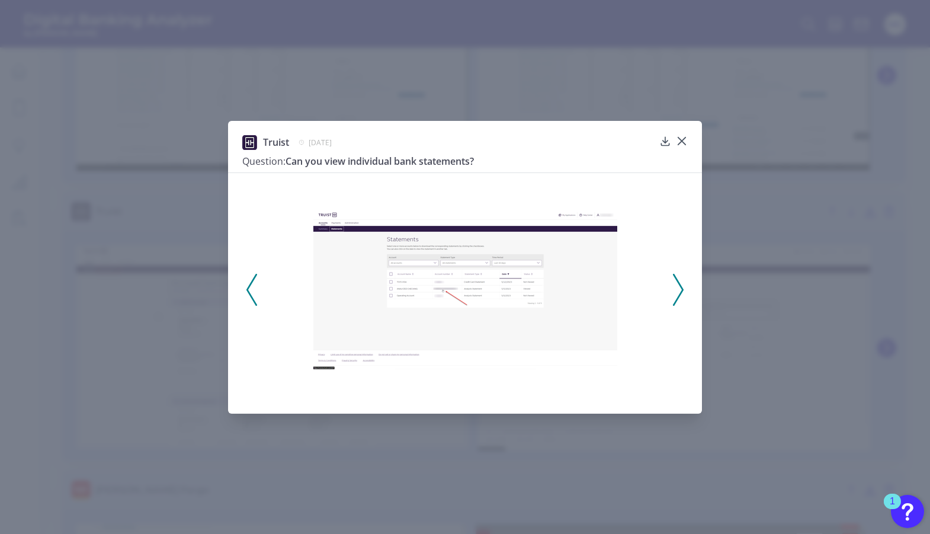
click at [257, 280] on icon at bounding box center [251, 290] width 11 height 32
click at [673, 143] on div "Truist September 26, 2025 Question: Can you view individual bank statements?" at bounding box center [465, 153] width 446 height 37
click at [680, 144] on div at bounding box center [682, 150] width 12 height 12
click at [682, 137] on icon at bounding box center [682, 141] width 12 height 12
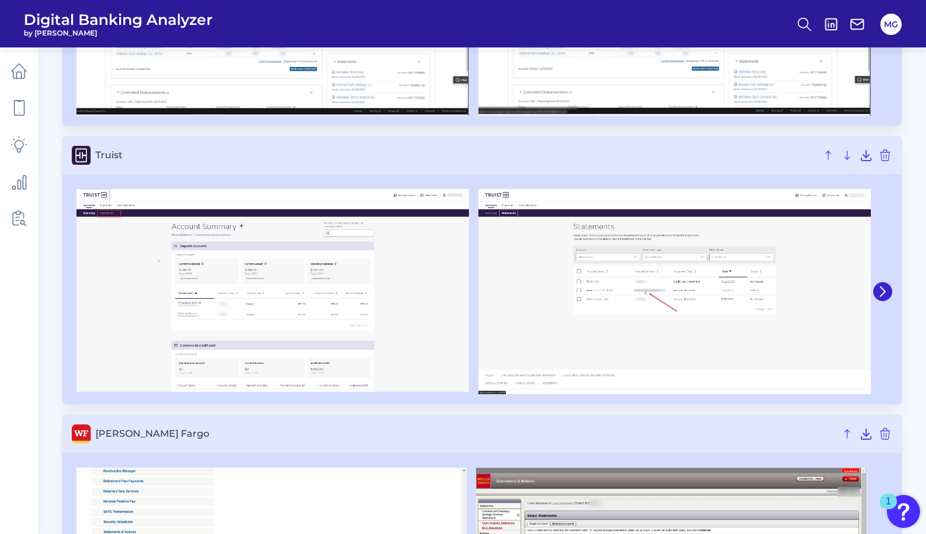
scroll to position [681, 0]
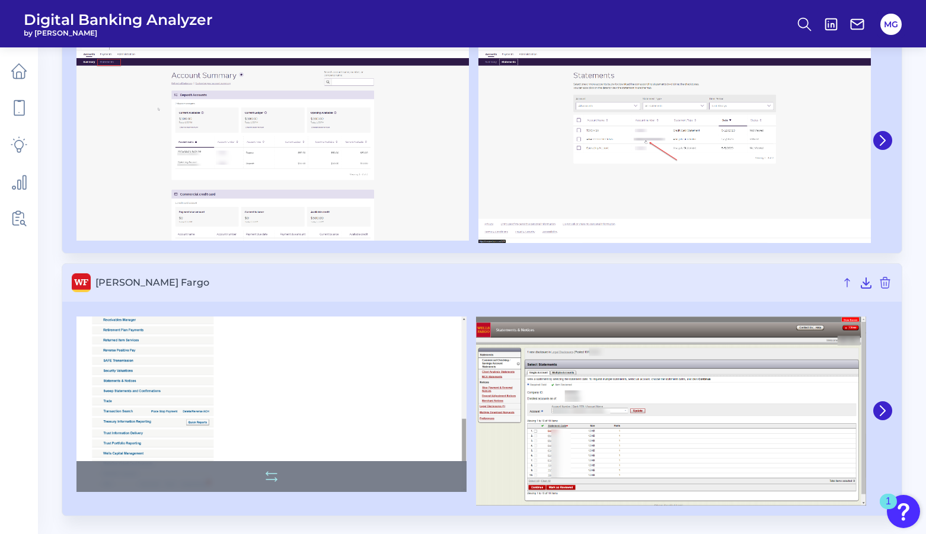
click at [344, 444] on img at bounding box center [271, 404] width 390 height 176
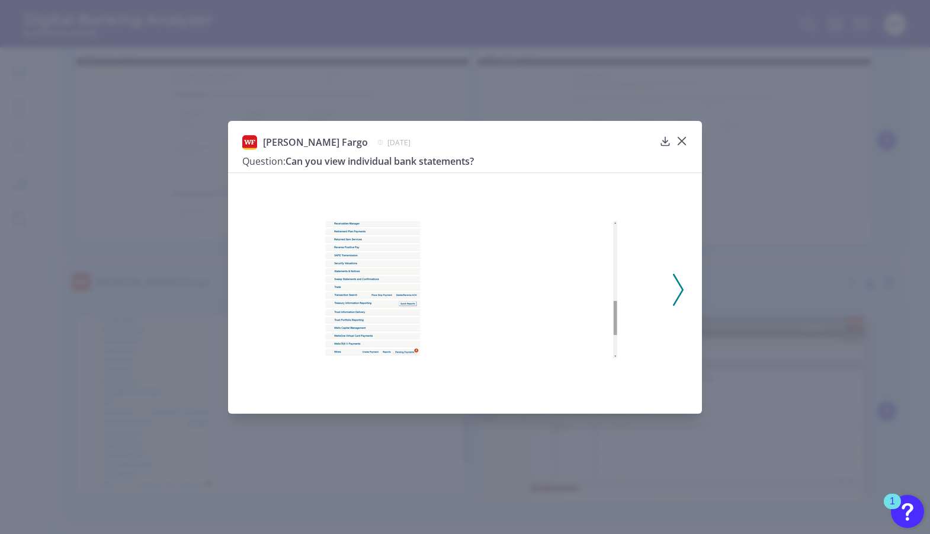
click at [674, 293] on icon at bounding box center [678, 290] width 11 height 32
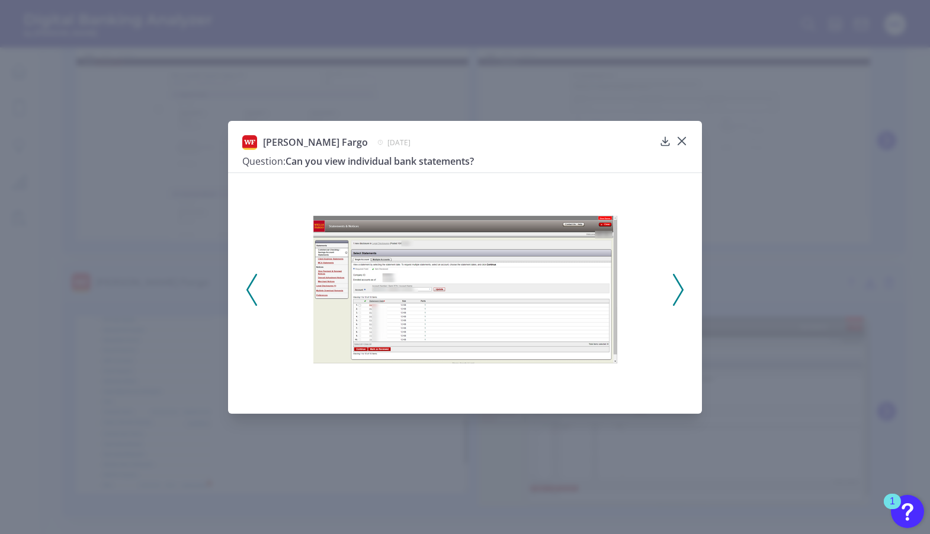
click at [671, 293] on div at bounding box center [465, 285] width 474 height 227
drag, startPoint x: 671, startPoint y: 293, endPoint x: 681, endPoint y: 289, distance: 10.9
click at [681, 289] on icon at bounding box center [678, 290] width 11 height 32
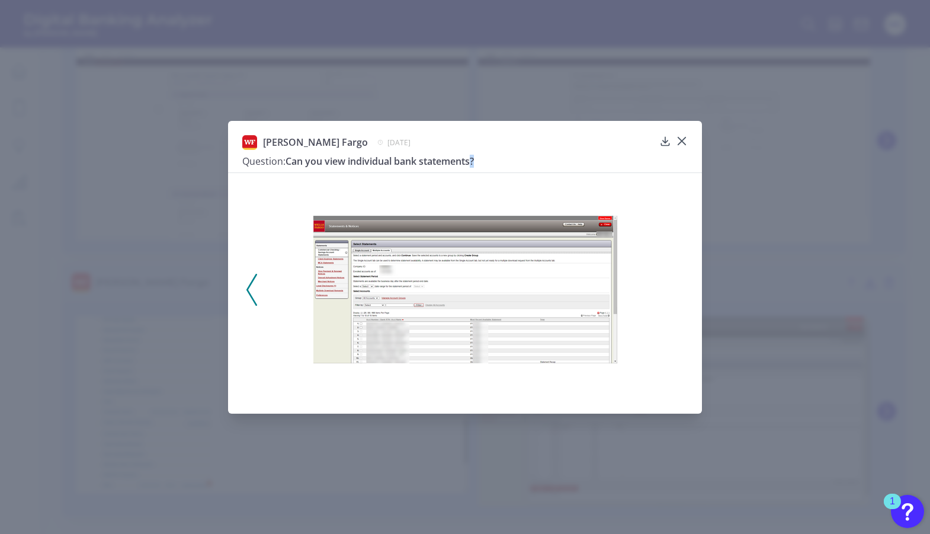
click at [680, 290] on div at bounding box center [465, 285] width 474 height 227
click at [686, 133] on div "Wells Fargo September 17, 2025 Question: Can you view individual bank statement…" at bounding box center [465, 267] width 474 height 293
click at [684, 138] on icon at bounding box center [682, 141] width 12 height 12
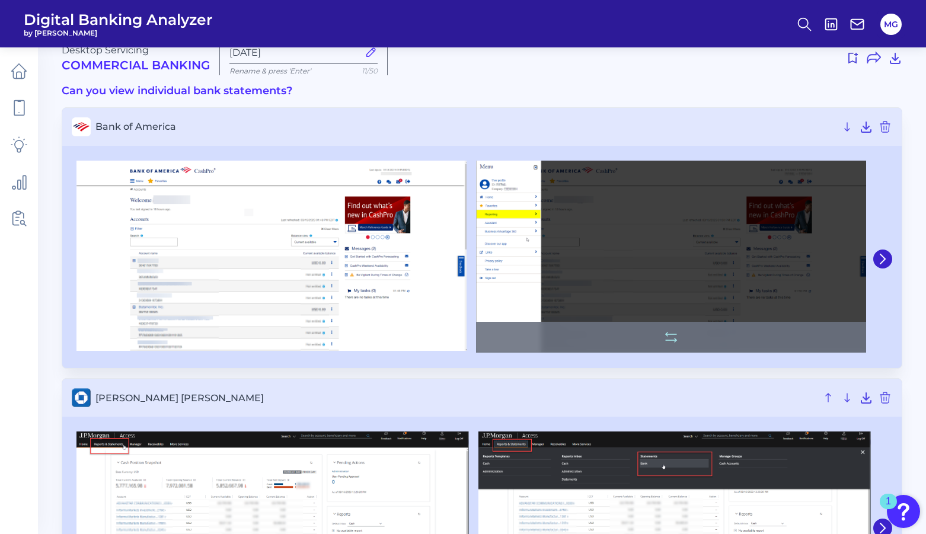
scroll to position [0, 0]
